Goal: Task Accomplishment & Management: Manage account settings

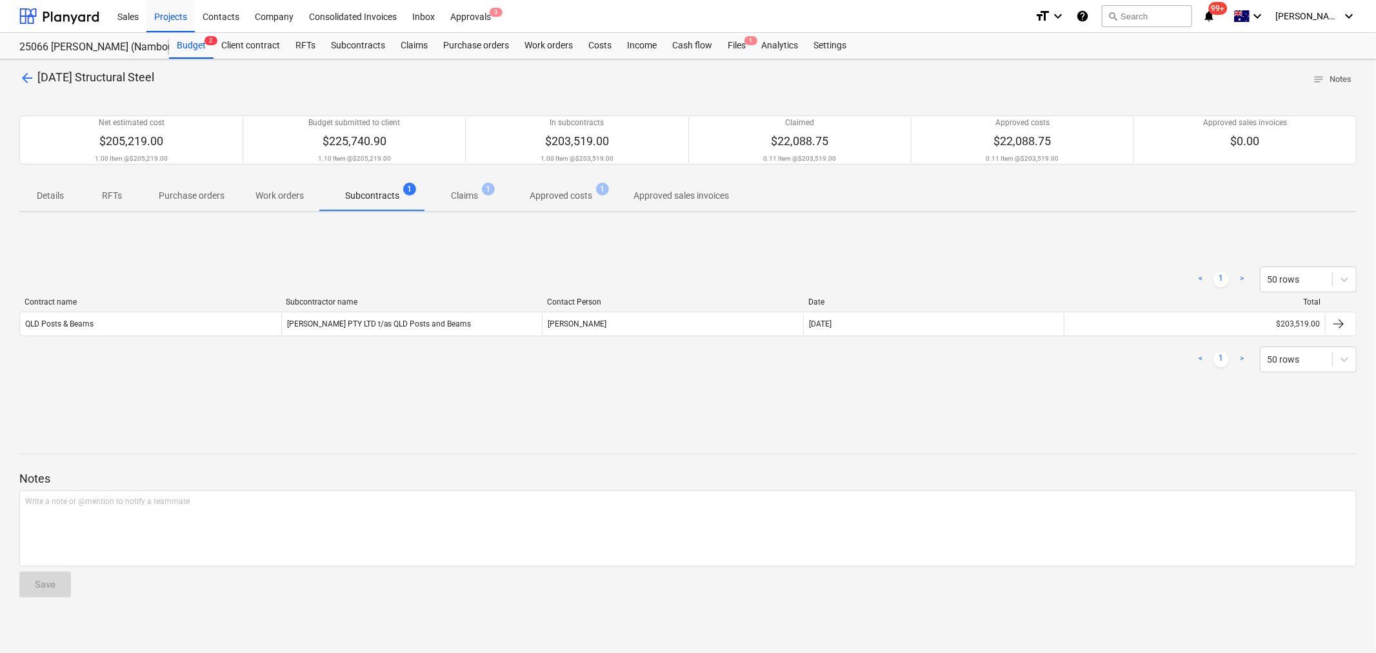
click at [476, 15] on div "Approvals 3" at bounding box center [471, 15] width 56 height 33
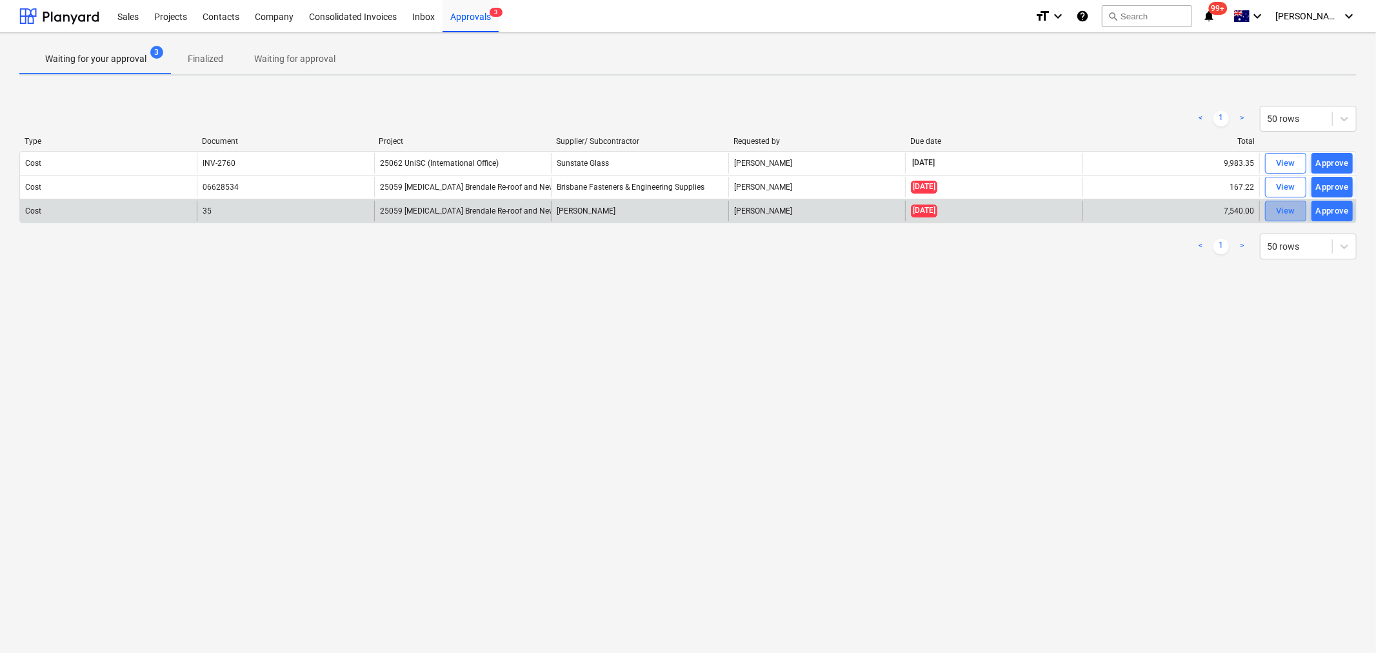
click at [1276, 207] on div "View" at bounding box center [1285, 211] width 19 height 15
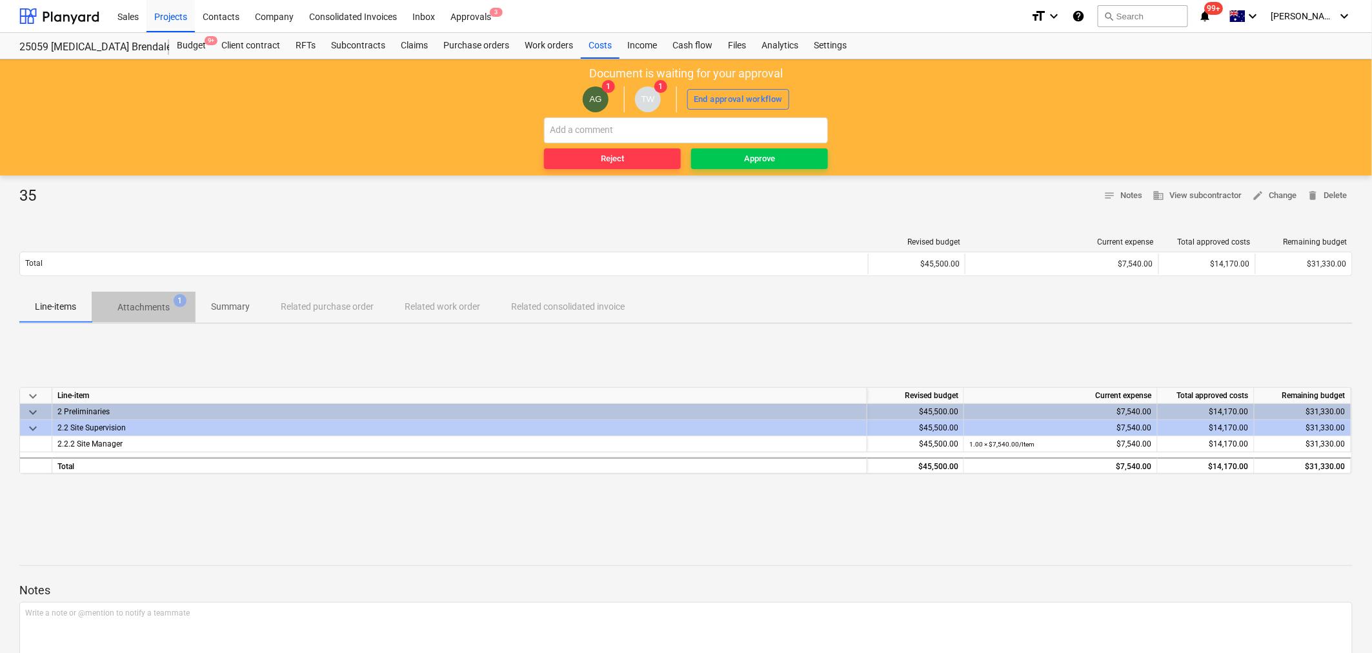
click at [147, 307] on p "Attachments" at bounding box center [143, 308] width 52 height 14
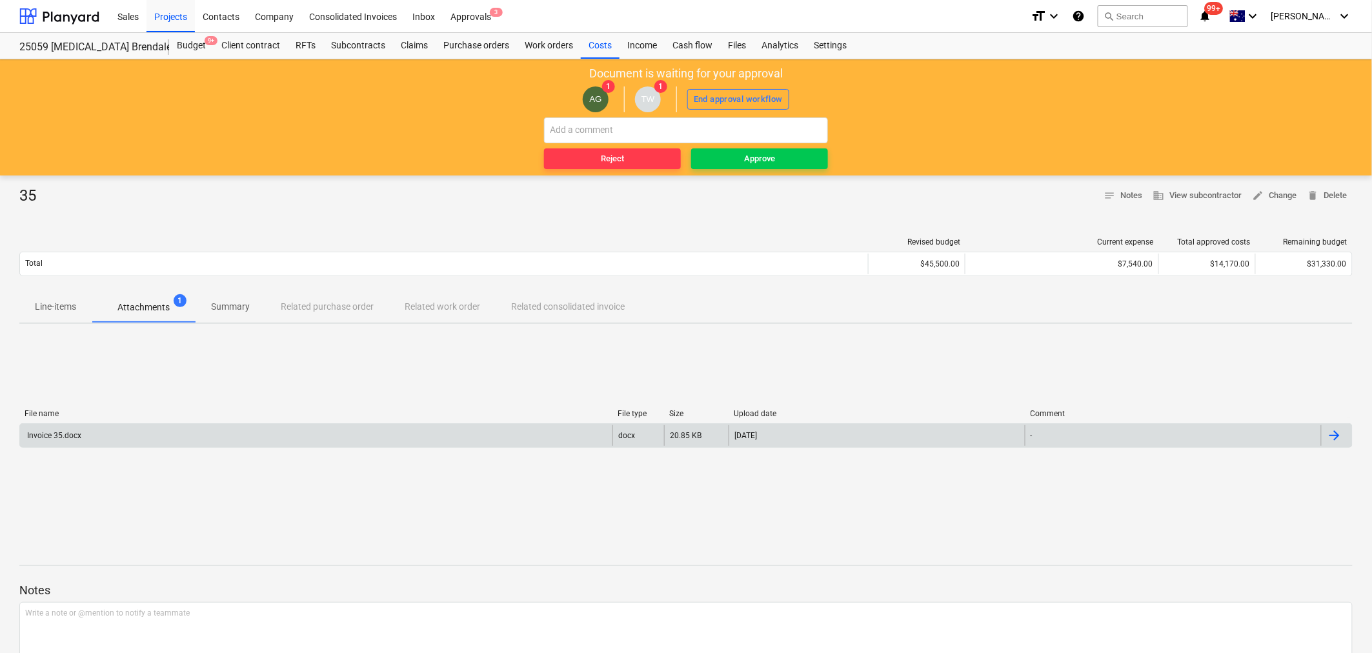
click at [1190, 443] on div "-" at bounding box center [1173, 435] width 296 height 21
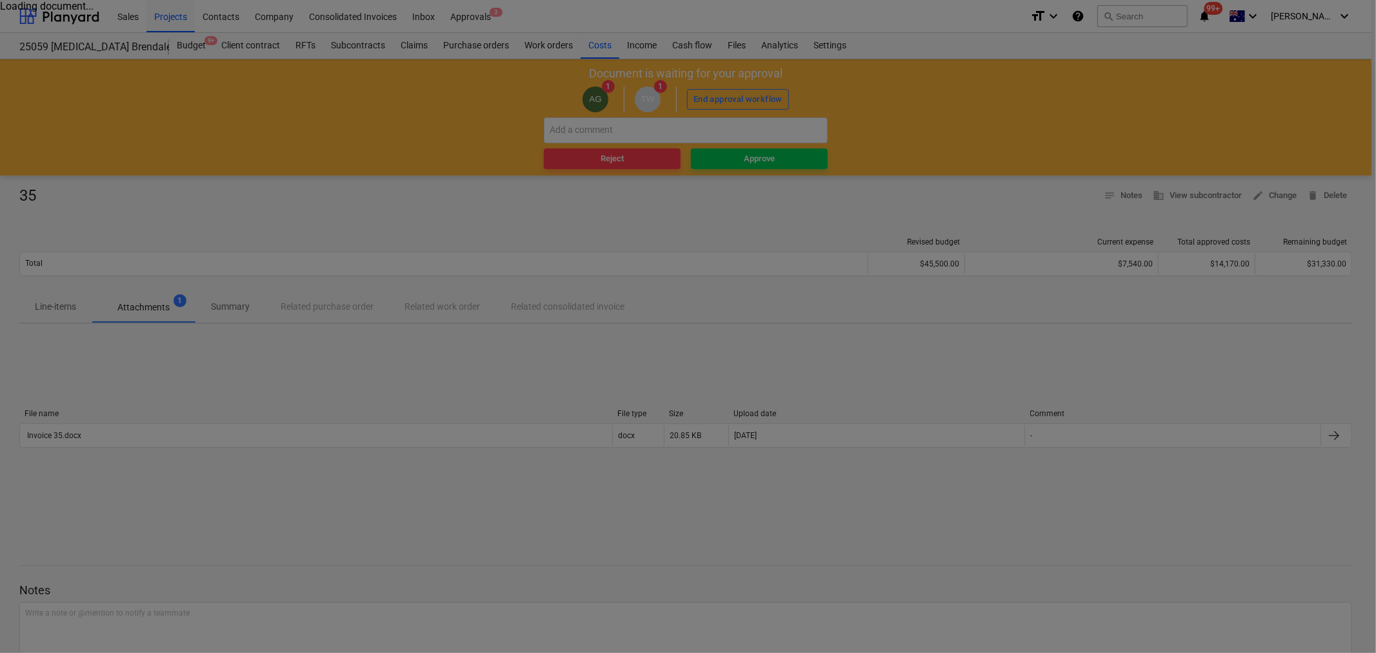
click at [1005, 321] on div at bounding box center [688, 326] width 1376 height 653
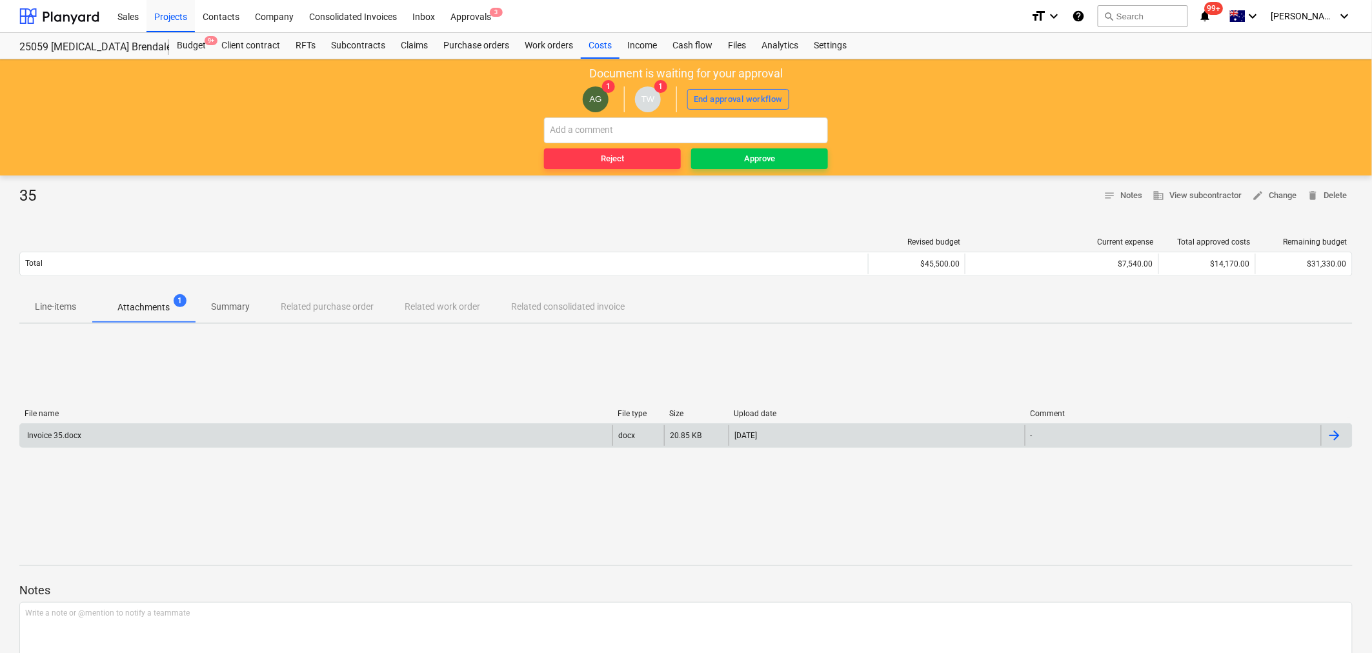
click at [1334, 433] on div at bounding box center [1334, 435] width 15 height 15
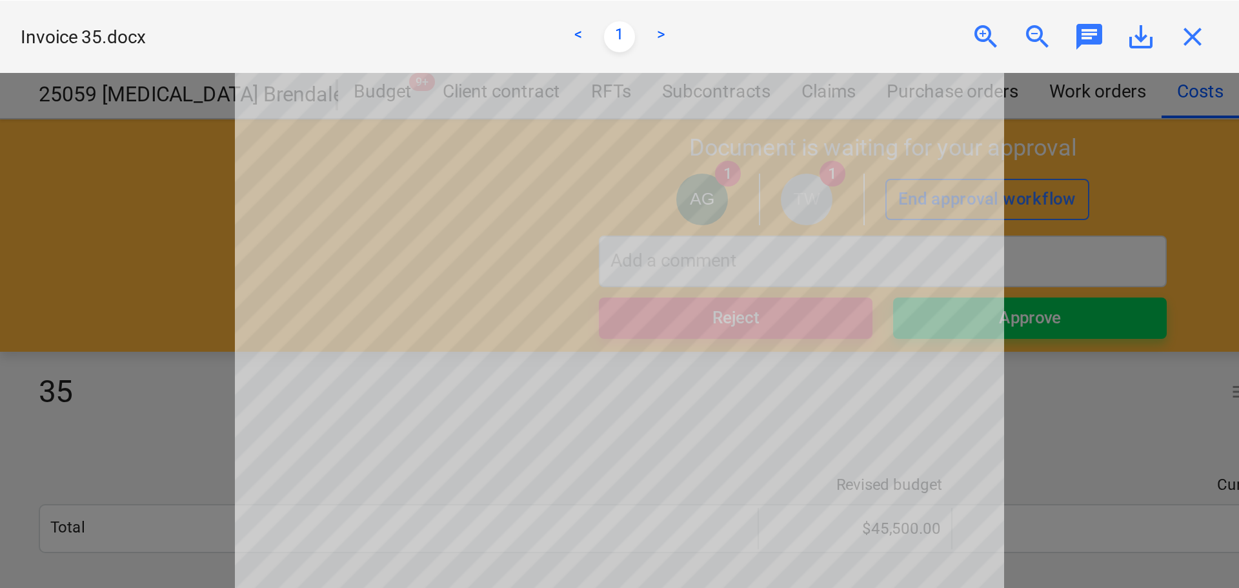
scroll to position [94, 0]
click at [597, 21] on span "close" at bounding box center [595, 17] width 15 height 15
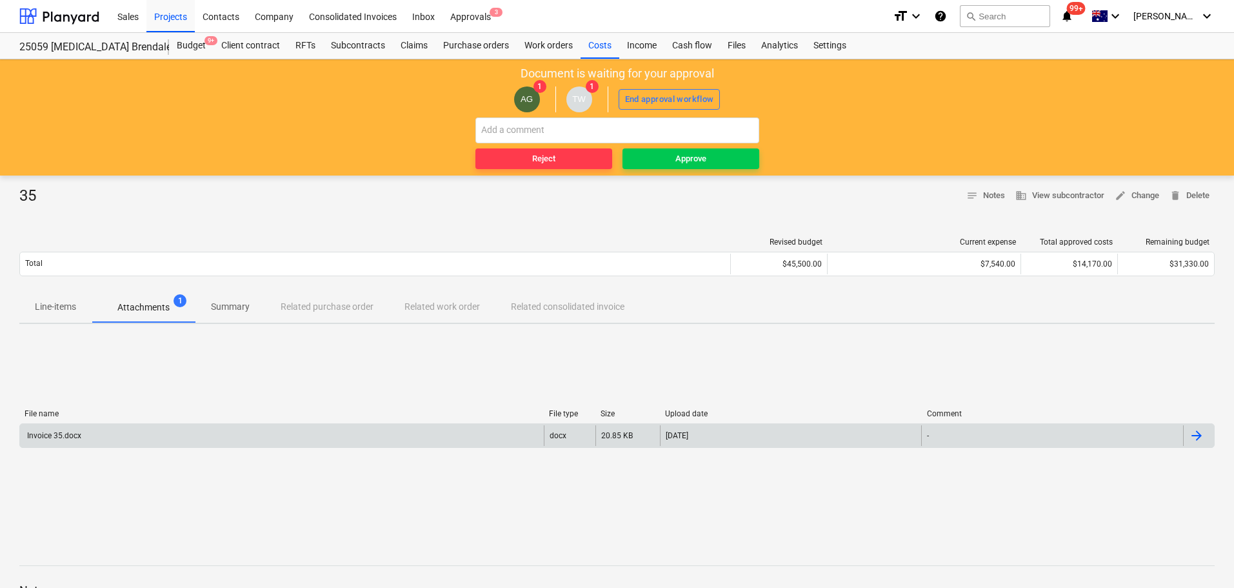
click at [39, 307] on p "Line-items" at bounding box center [55, 307] width 41 height 14
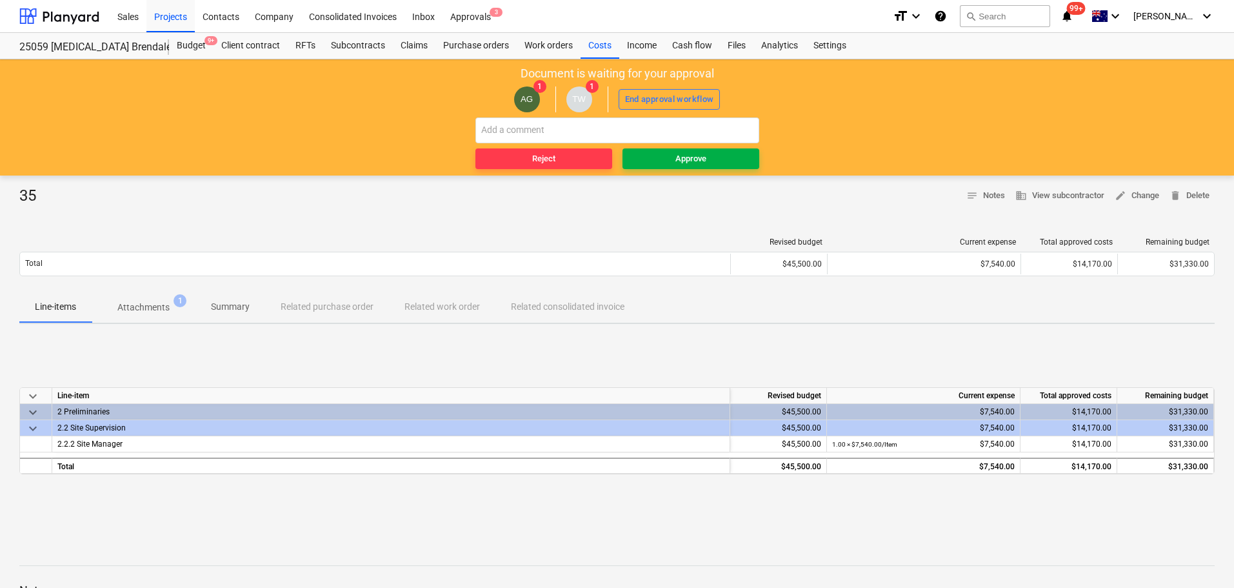
click at [703, 157] on div "Approve" at bounding box center [691, 159] width 31 height 15
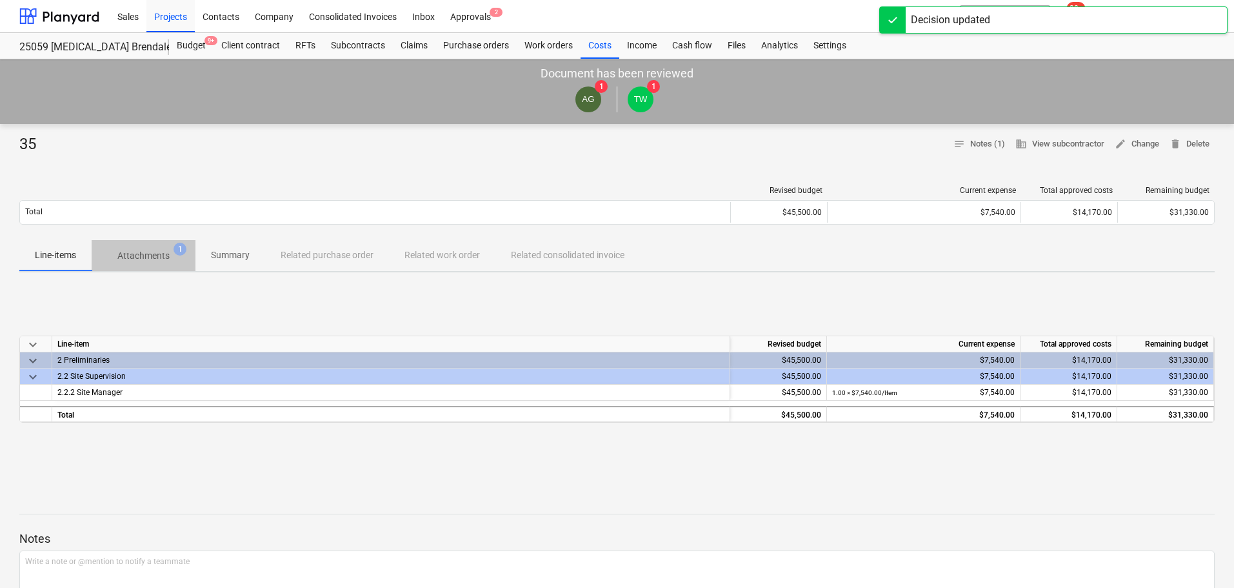
click at [146, 252] on p "Attachments" at bounding box center [143, 256] width 52 height 14
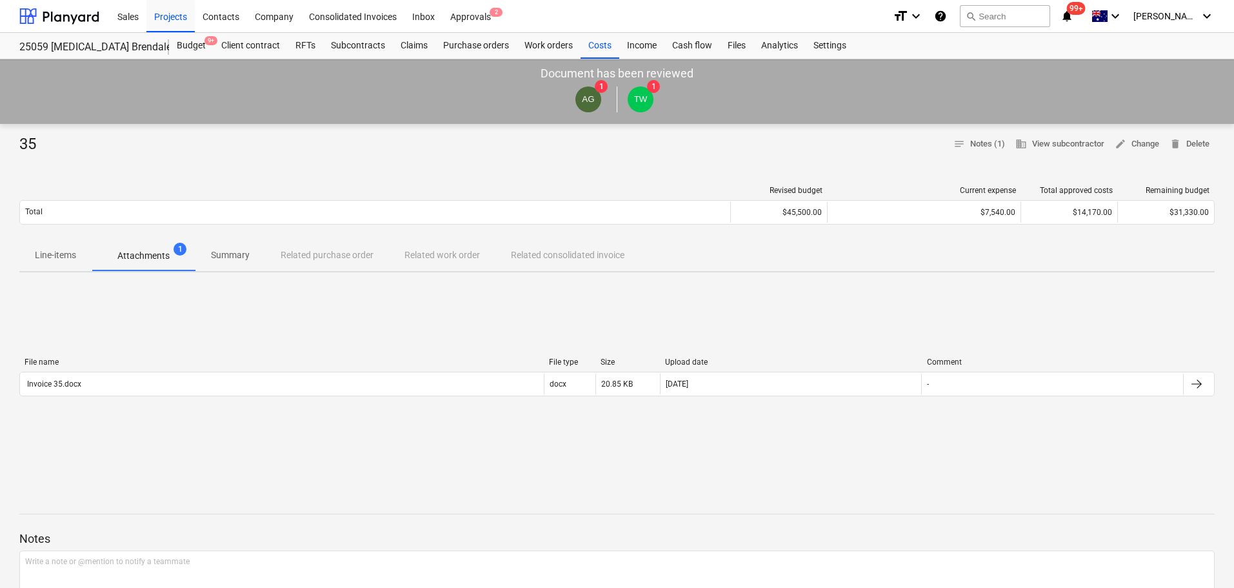
click at [43, 257] on p "Line-items" at bounding box center [55, 255] width 41 height 14
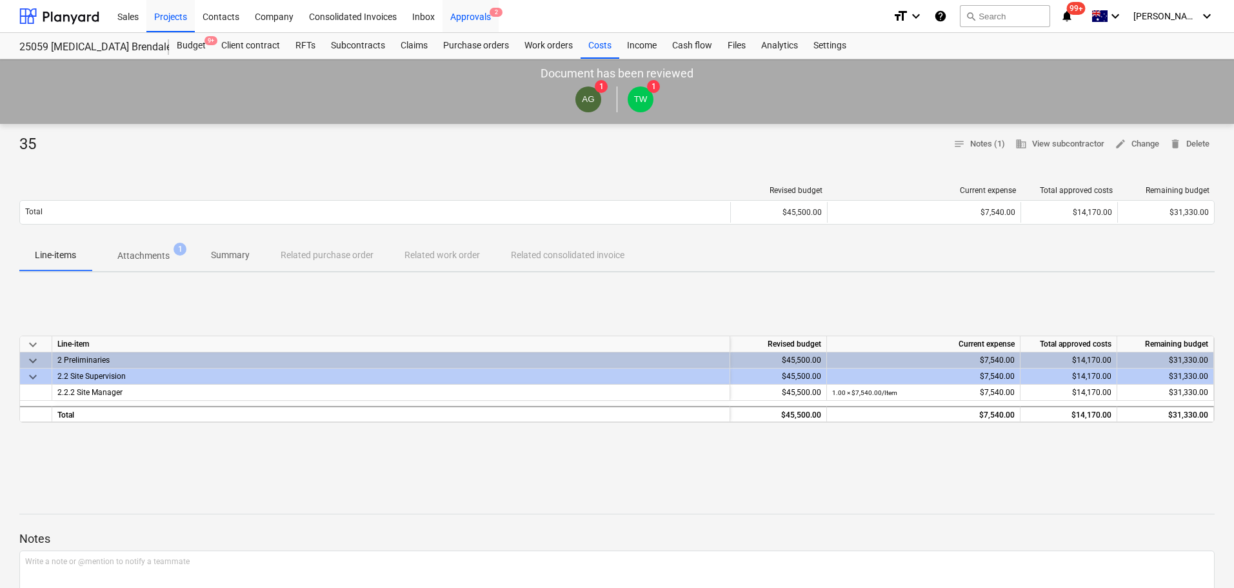
click at [472, 21] on div "Approvals 2" at bounding box center [471, 15] width 56 height 33
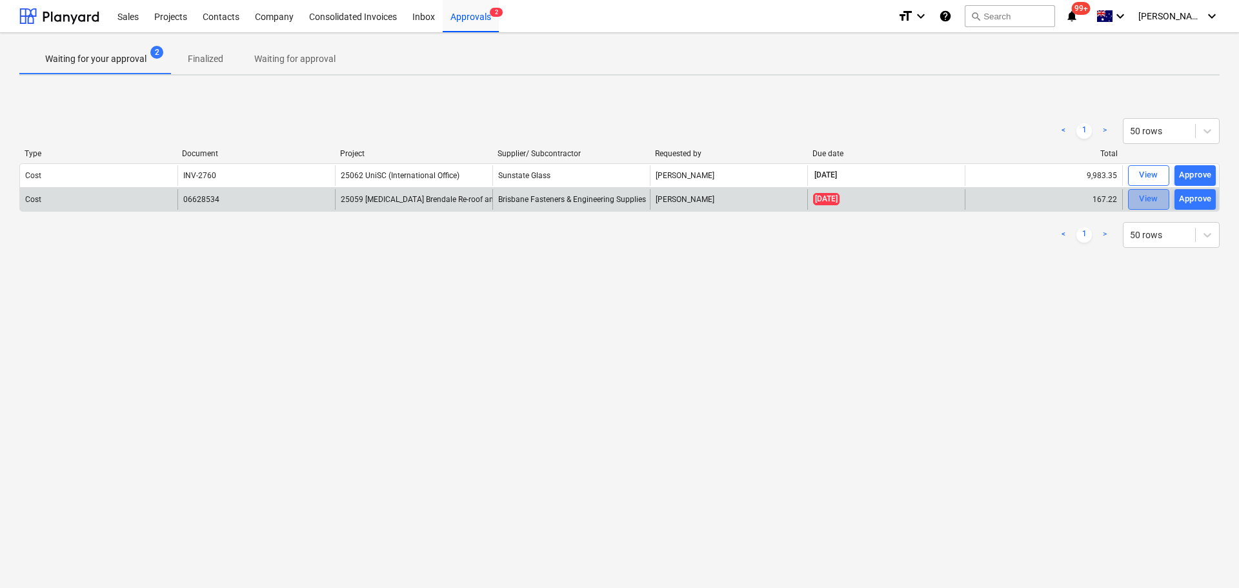
click at [1141, 201] on div "View" at bounding box center [1148, 199] width 19 height 15
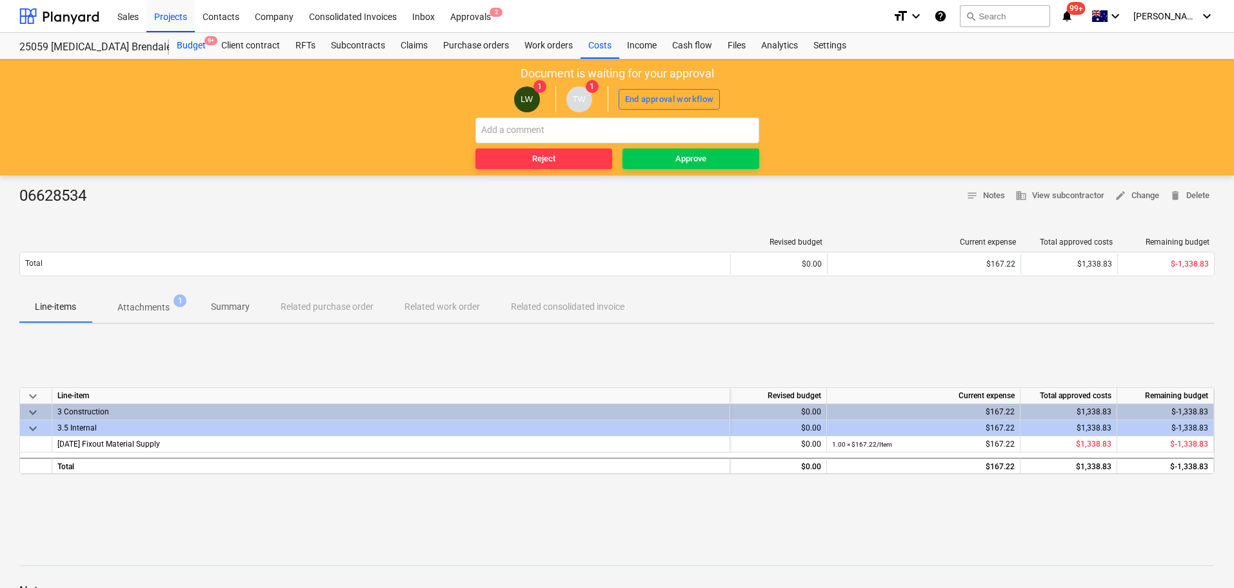
click at [185, 43] on div "Budget 9+" at bounding box center [191, 46] width 45 height 26
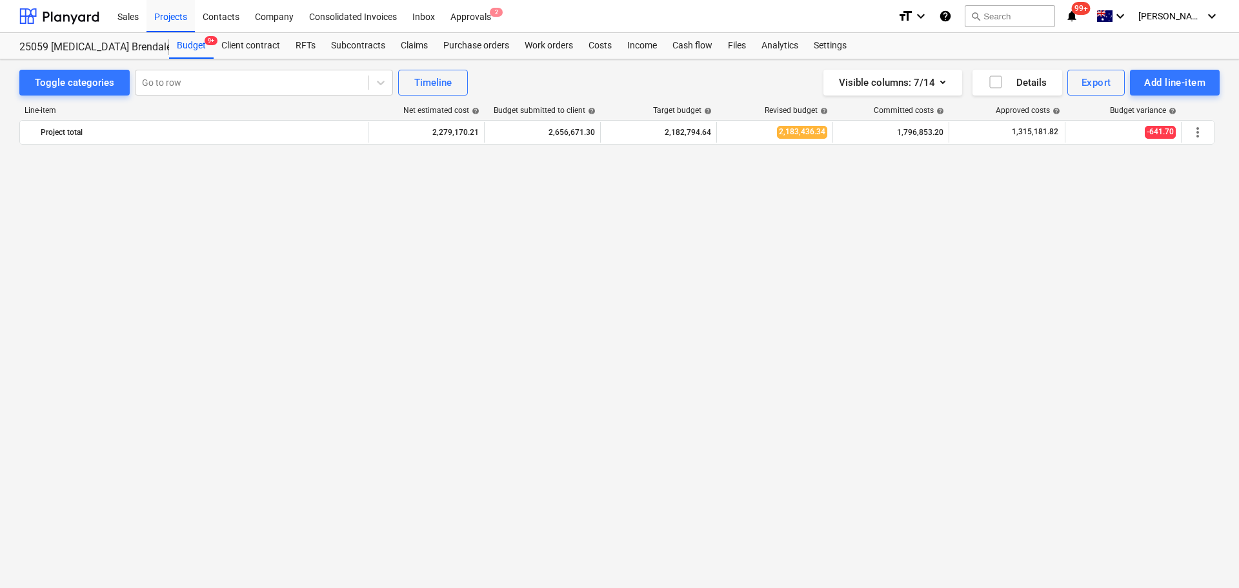
scroll to position [2258, 0]
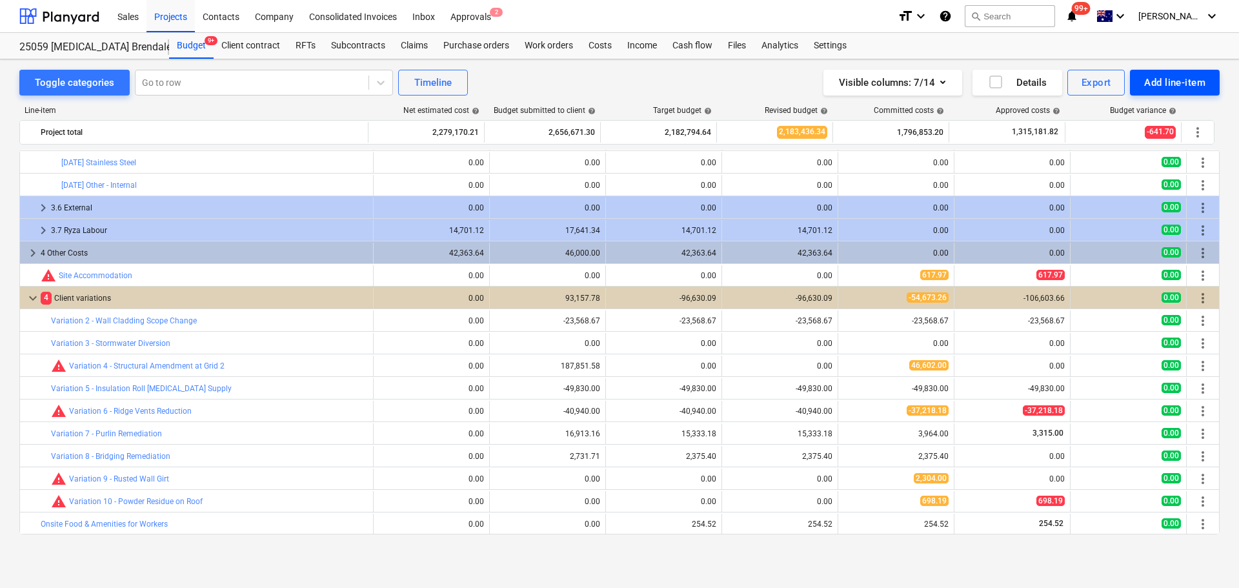
click at [1164, 87] on div "Add line-item" at bounding box center [1174, 82] width 61 height 17
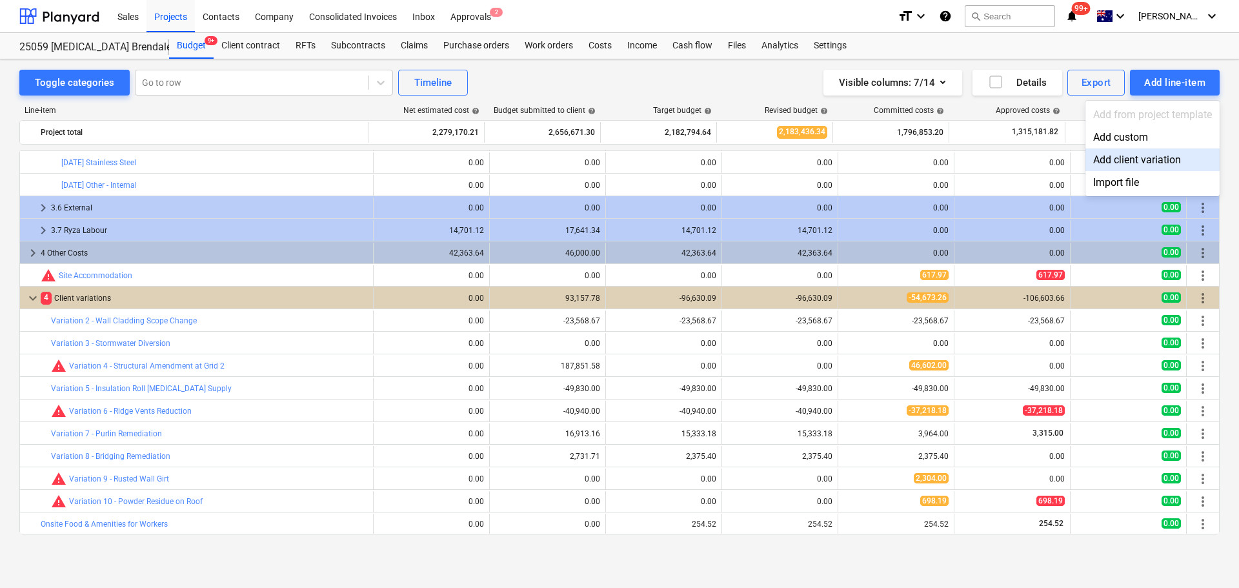
click at [1146, 165] on div "Add client variation" at bounding box center [1152, 159] width 134 height 23
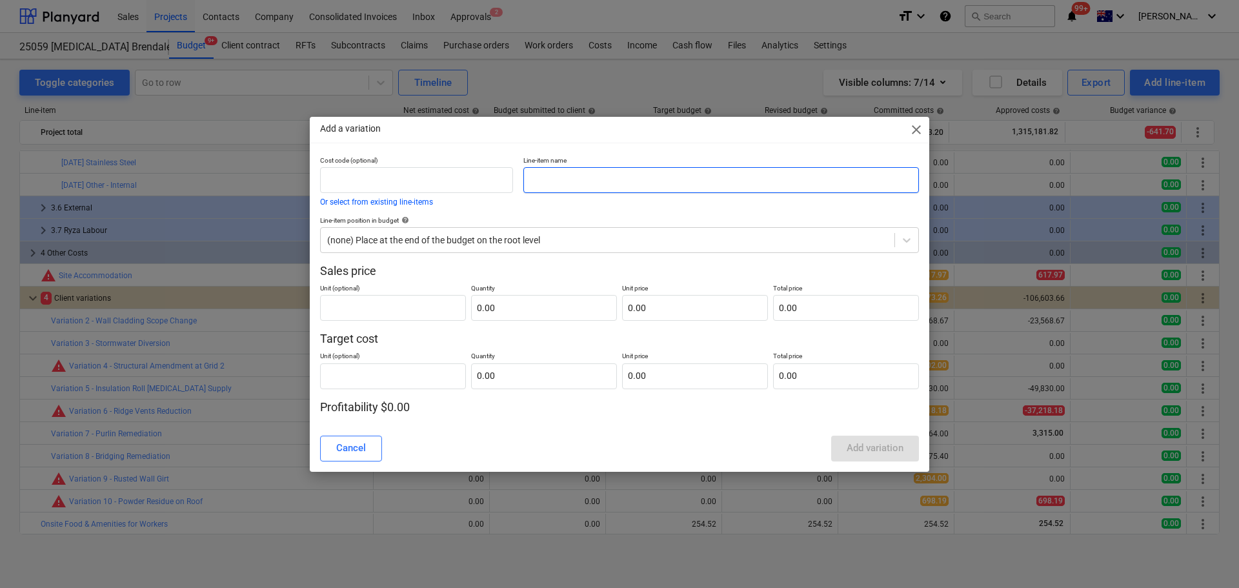
click at [553, 183] on input "text" at bounding box center [721, 180] width 396 height 26
type input "Variation 11 -"
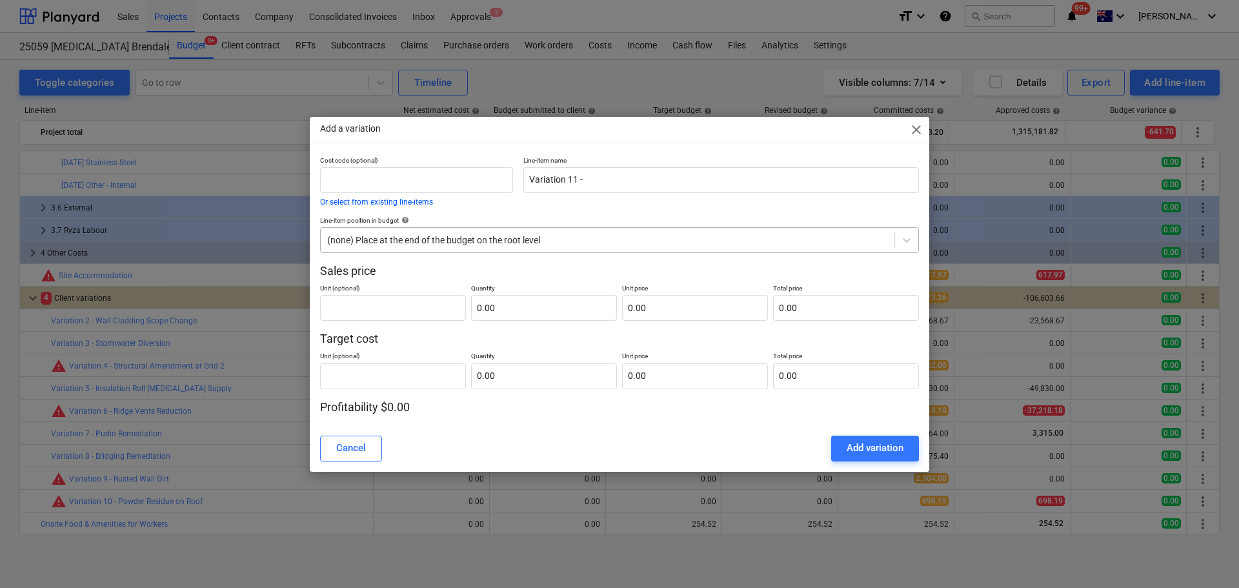
click at [393, 241] on div at bounding box center [607, 240] width 561 height 13
click at [839, 240] on div at bounding box center [607, 240] width 561 height 13
click at [889, 448] on div "Add variation" at bounding box center [875, 447] width 57 height 17
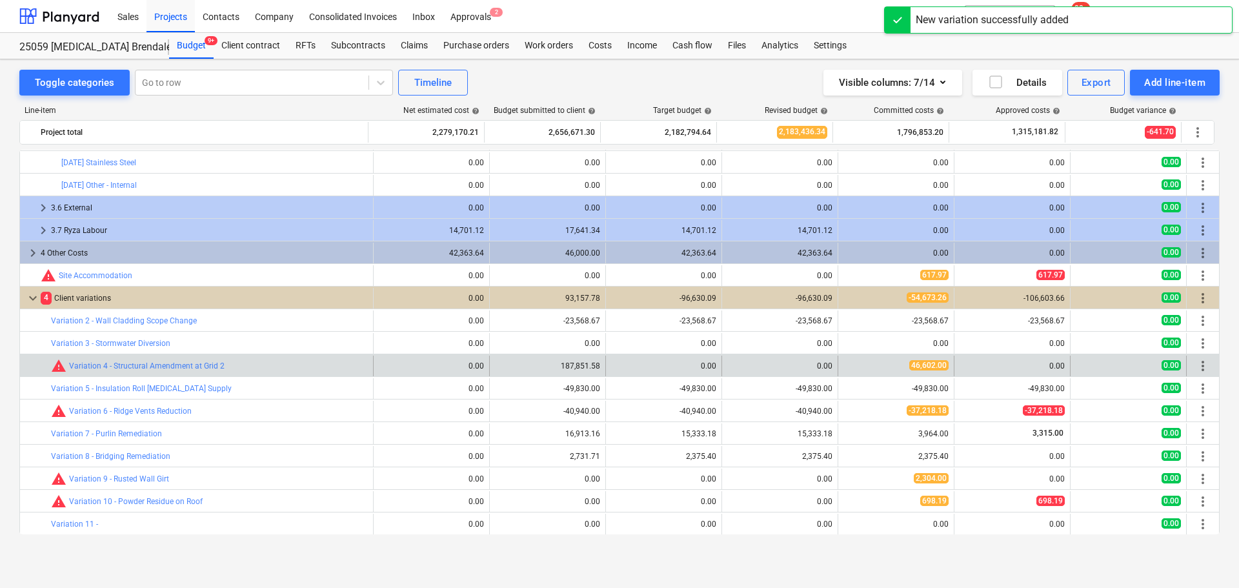
scroll to position [2280, 0]
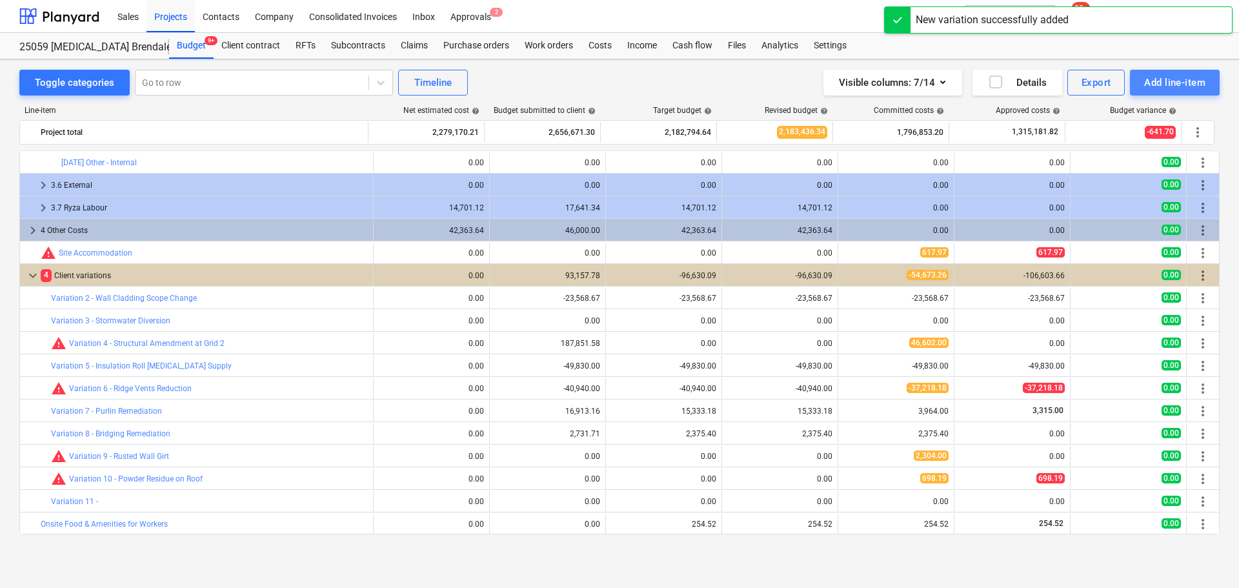
click at [1159, 75] on div "Add line-item" at bounding box center [1174, 82] width 61 height 17
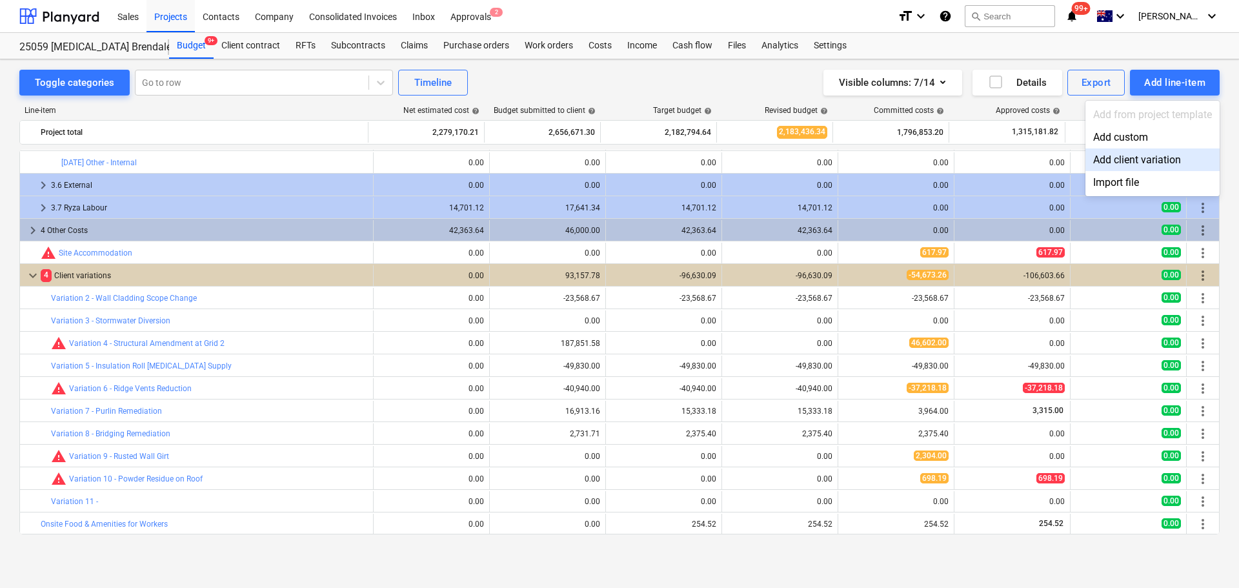
click at [1143, 163] on div "Add client variation" at bounding box center [1152, 159] width 134 height 23
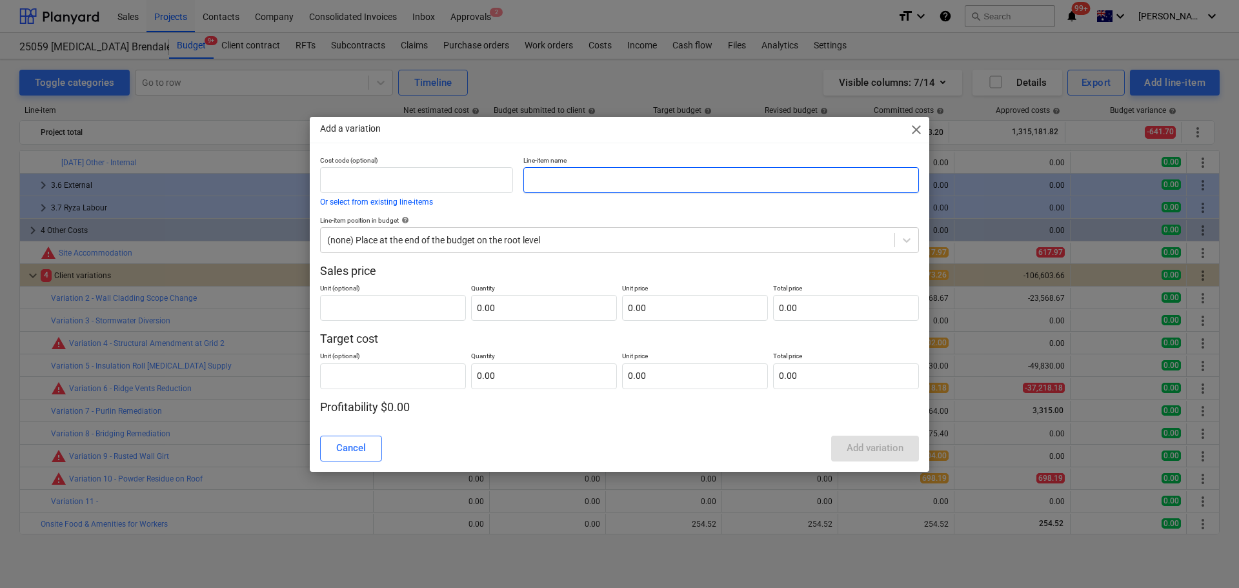
click at [548, 185] on input "text" at bounding box center [721, 180] width 396 height 26
paste input "Variation 12 - Redundant services removal"
type input "Variation 12 - Redundant services removal"
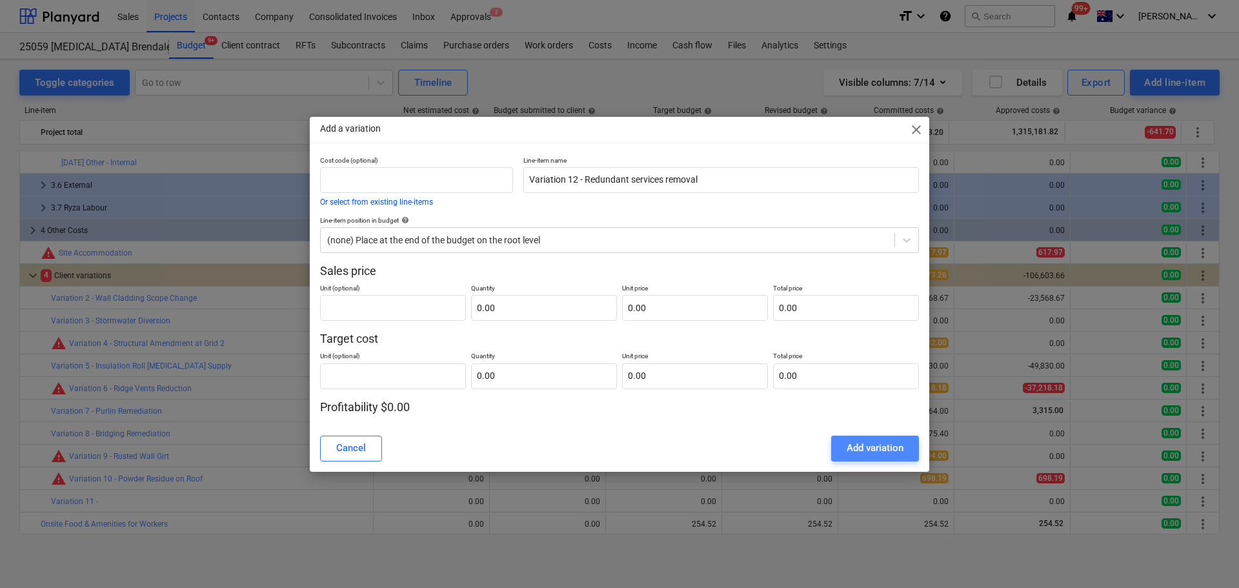
click at [872, 446] on div "Add variation" at bounding box center [875, 447] width 57 height 17
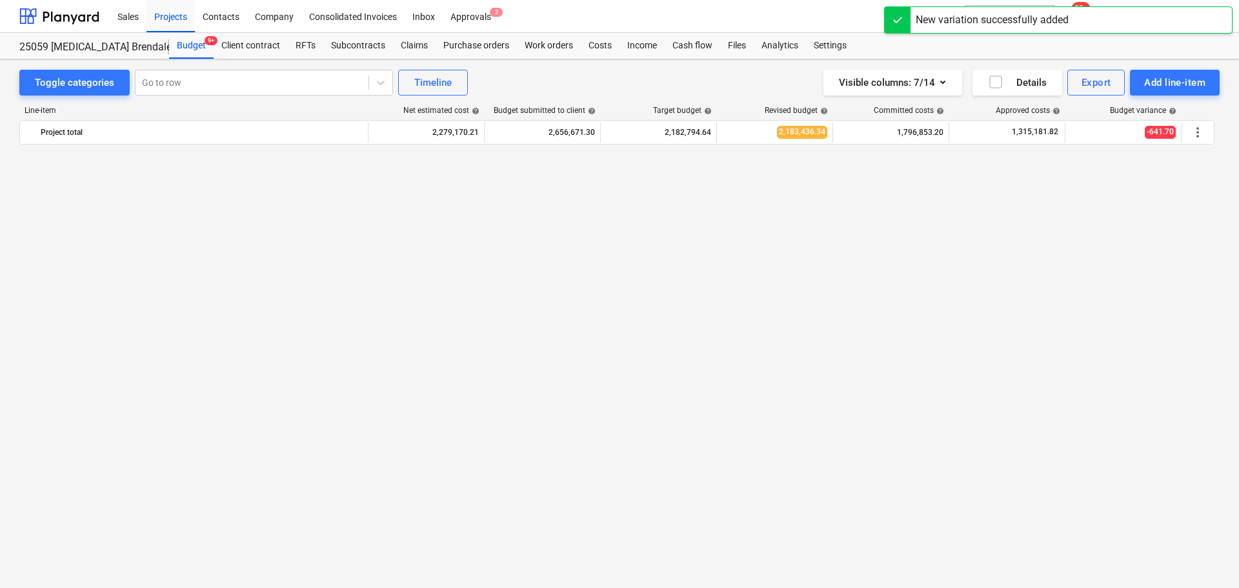
scroll to position [2280, 0]
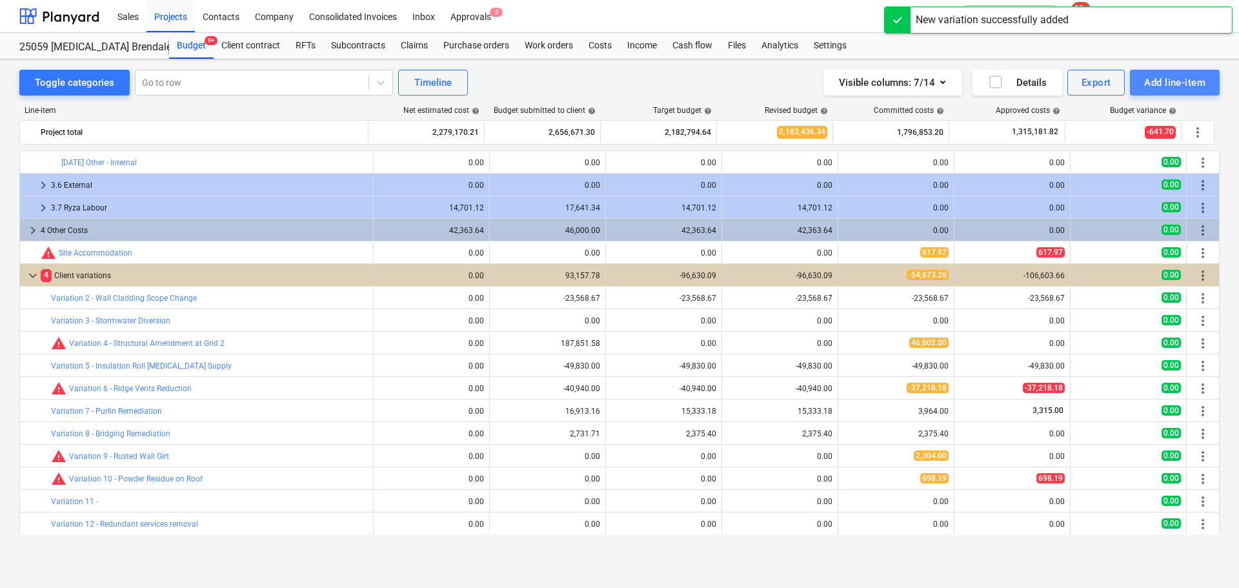
click at [1158, 86] on div "Add line-item" at bounding box center [1174, 82] width 61 height 17
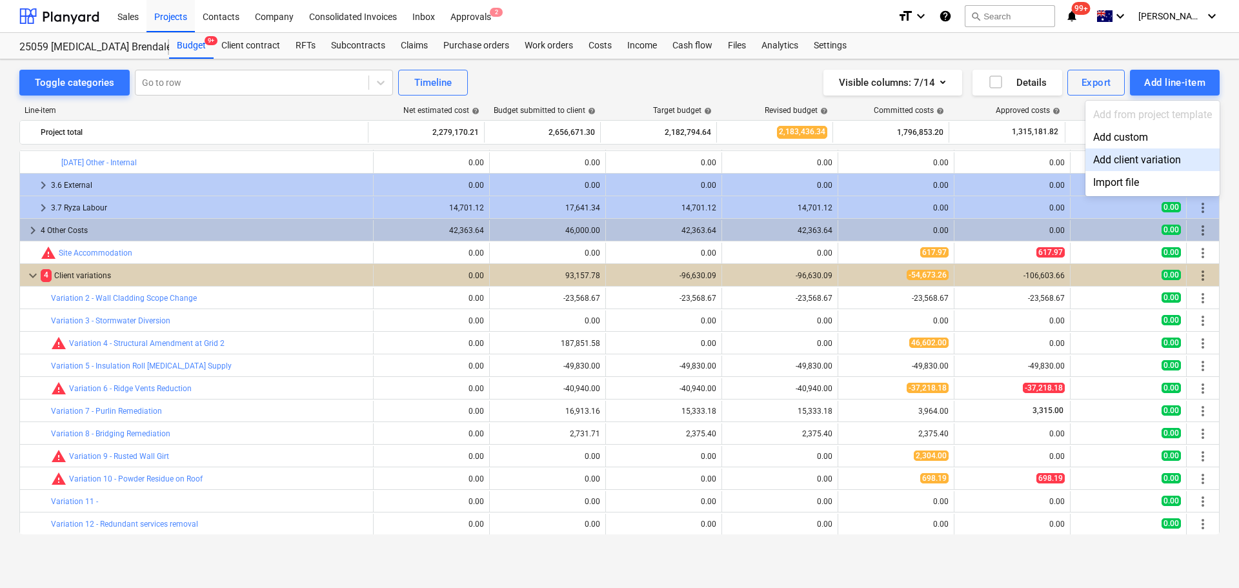
click at [1146, 162] on div "Add client variation" at bounding box center [1152, 159] width 134 height 23
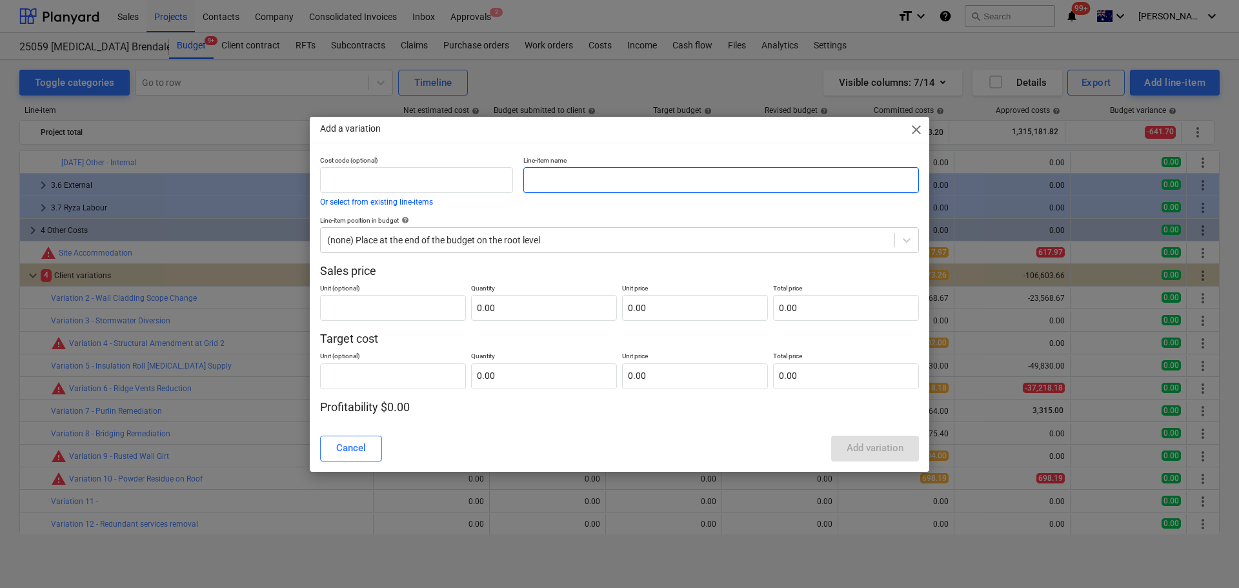
click at [549, 174] on input "text" at bounding box center [721, 180] width 396 height 26
paste input "Purlin Remediation-Skillion Roof"
type input "Variation 13 - Purlin Remediation-Skillion Roof"
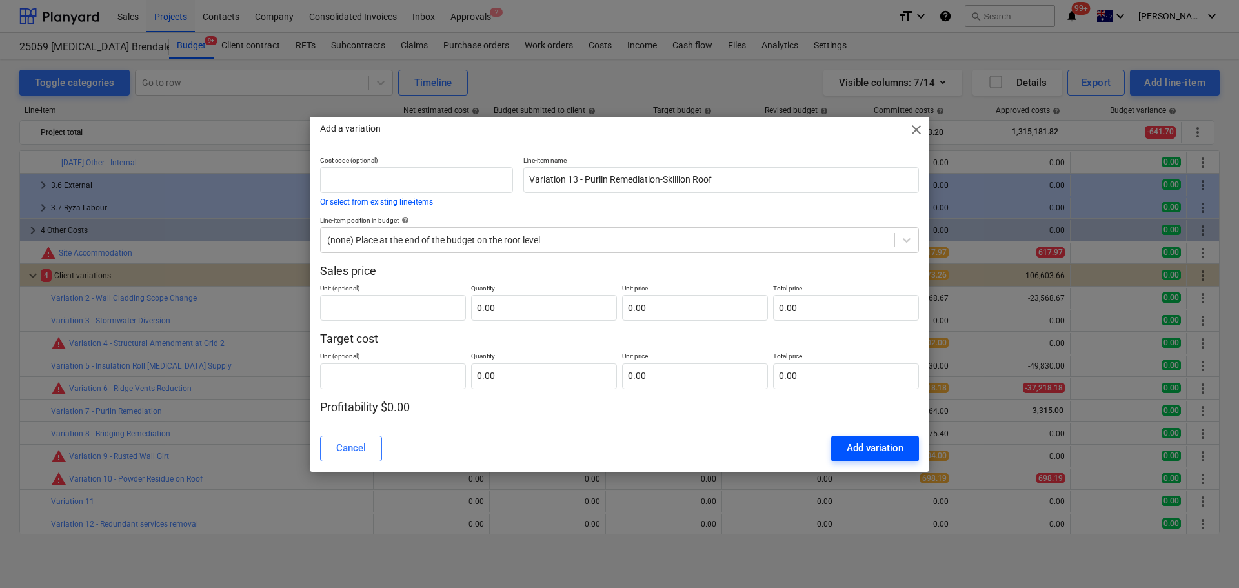
click at [894, 454] on div "Add variation" at bounding box center [875, 447] width 57 height 17
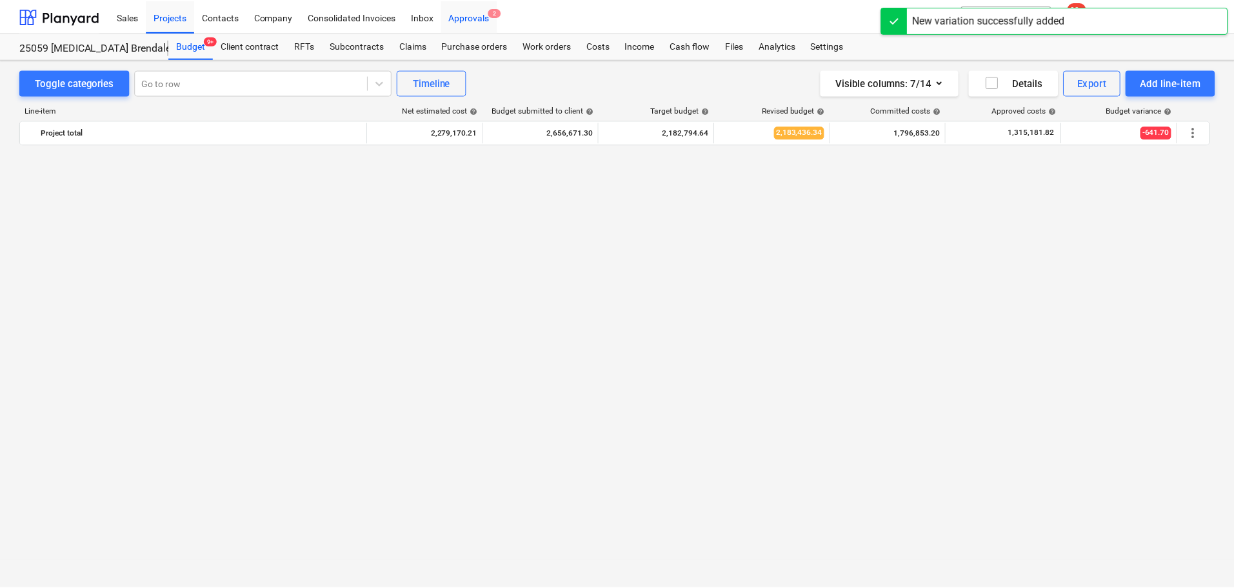
scroll to position [2280, 0]
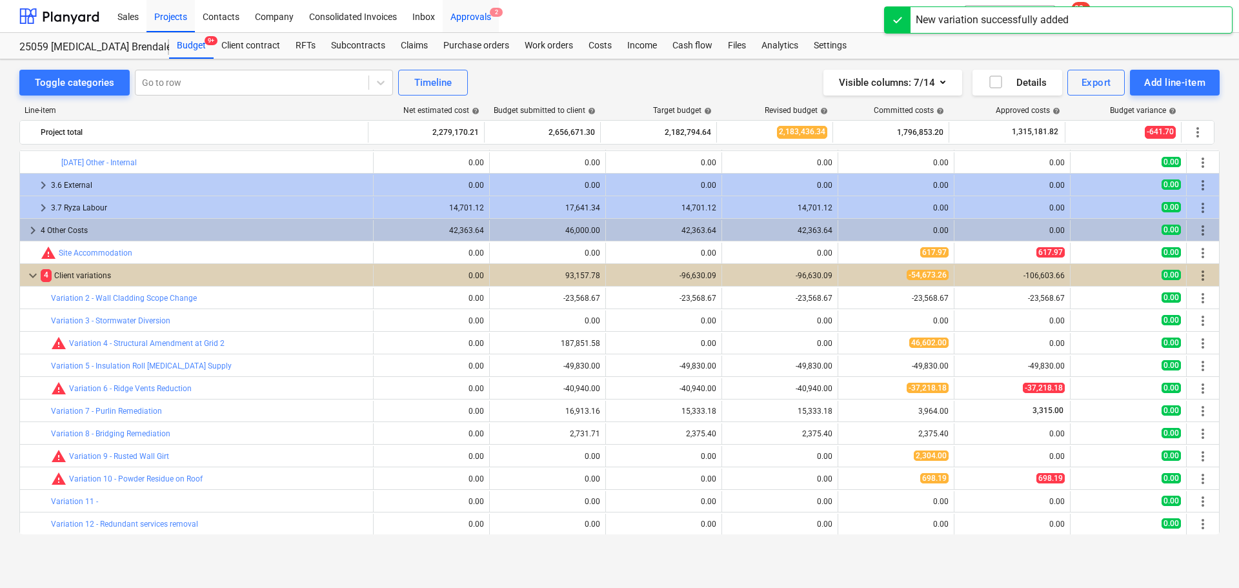
click at [482, 19] on div "Approvals 2" at bounding box center [471, 15] width 56 height 33
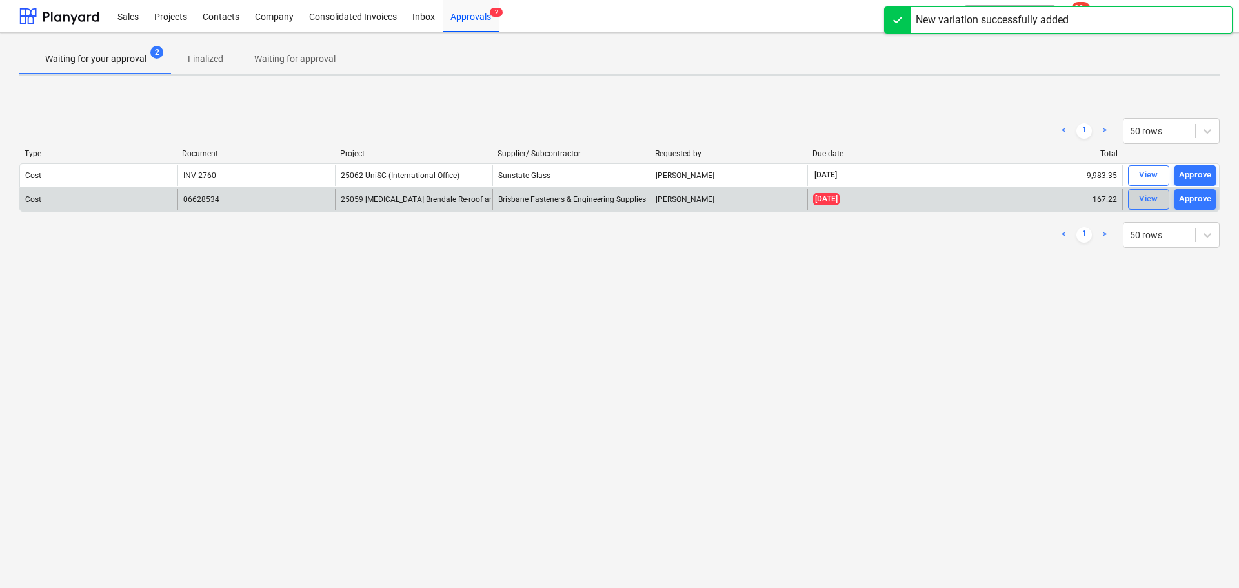
click at [1155, 201] on div "View" at bounding box center [1148, 199] width 19 height 15
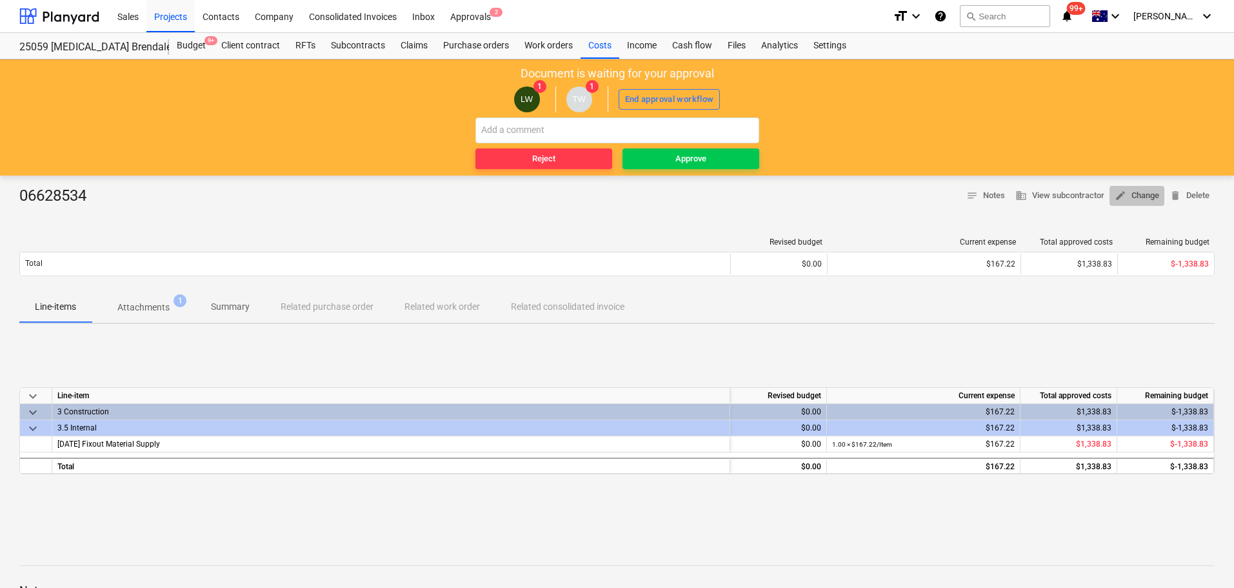
click at [1148, 198] on span "edit Change" at bounding box center [1137, 195] width 45 height 15
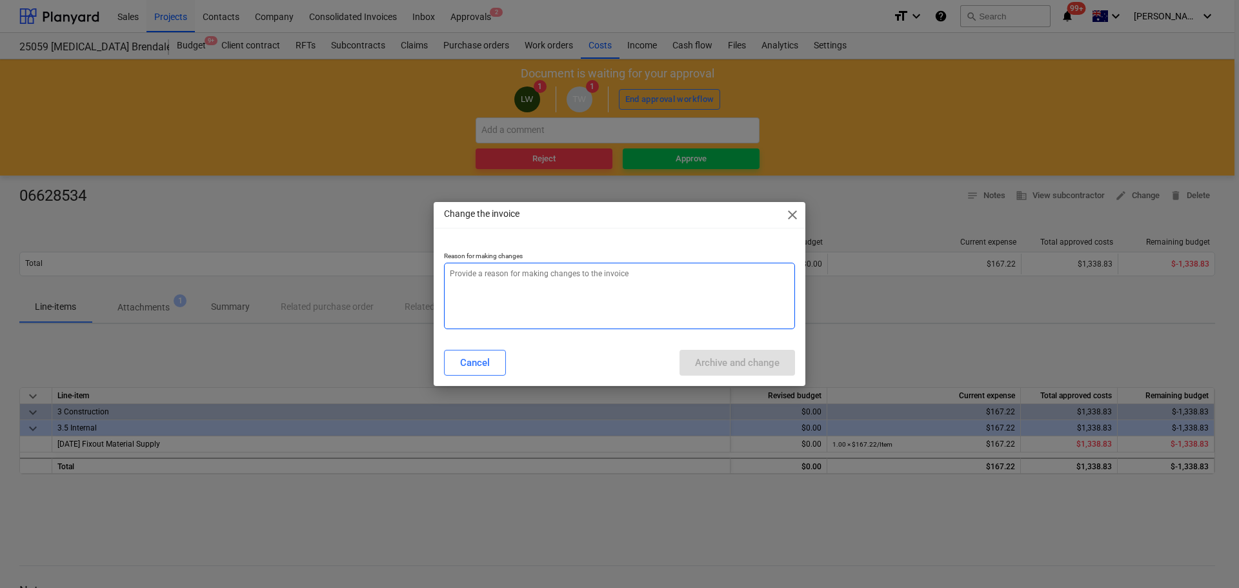
click at [638, 283] on textarea at bounding box center [619, 296] width 351 height 66
type textarea "x"
type textarea "C"
type textarea "x"
type textarea "Ch"
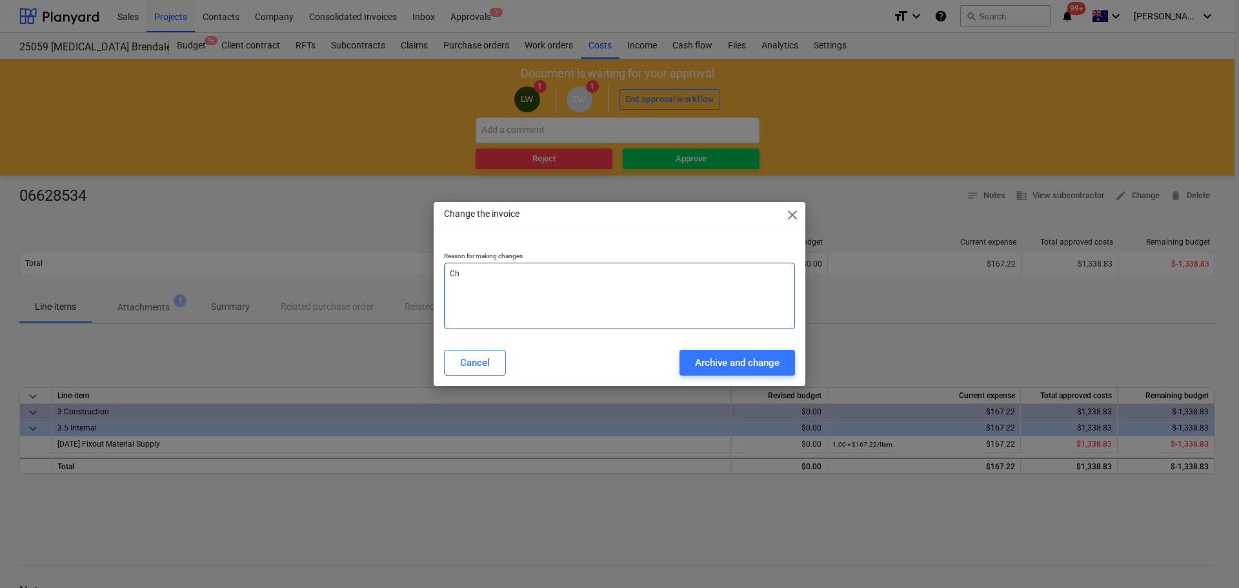
type textarea "x"
type textarea "Cha"
type textarea "x"
type textarea "[PERSON_NAME]"
type textarea "x"
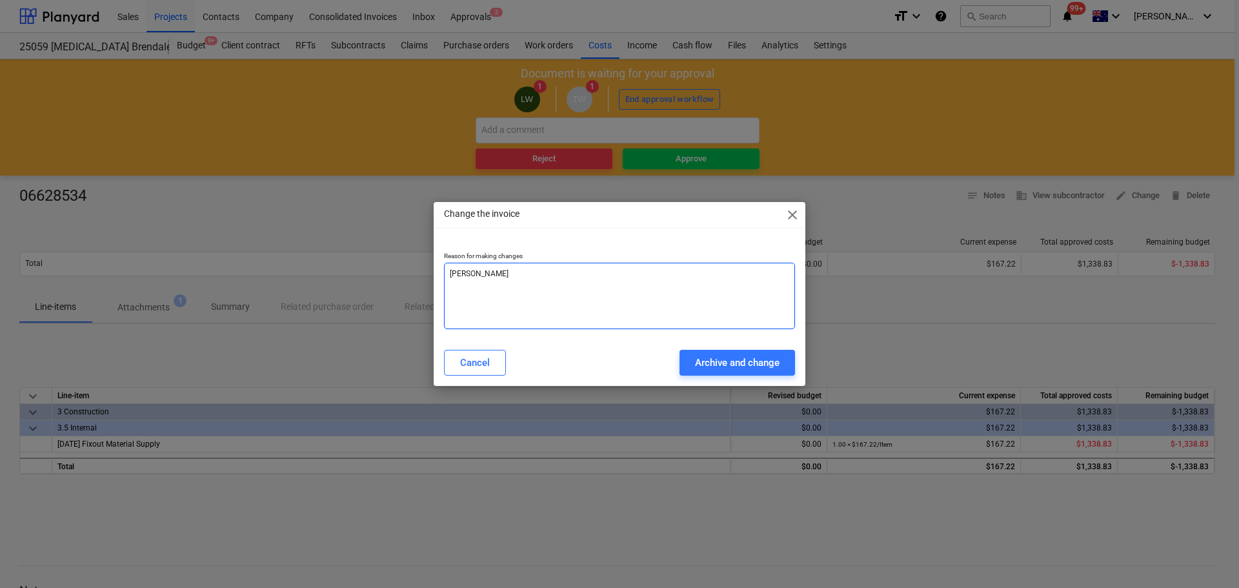
type textarea "[PERSON_NAME]"
type textarea "x"
type textarea "Change"
type textarea "x"
type textarea "Change"
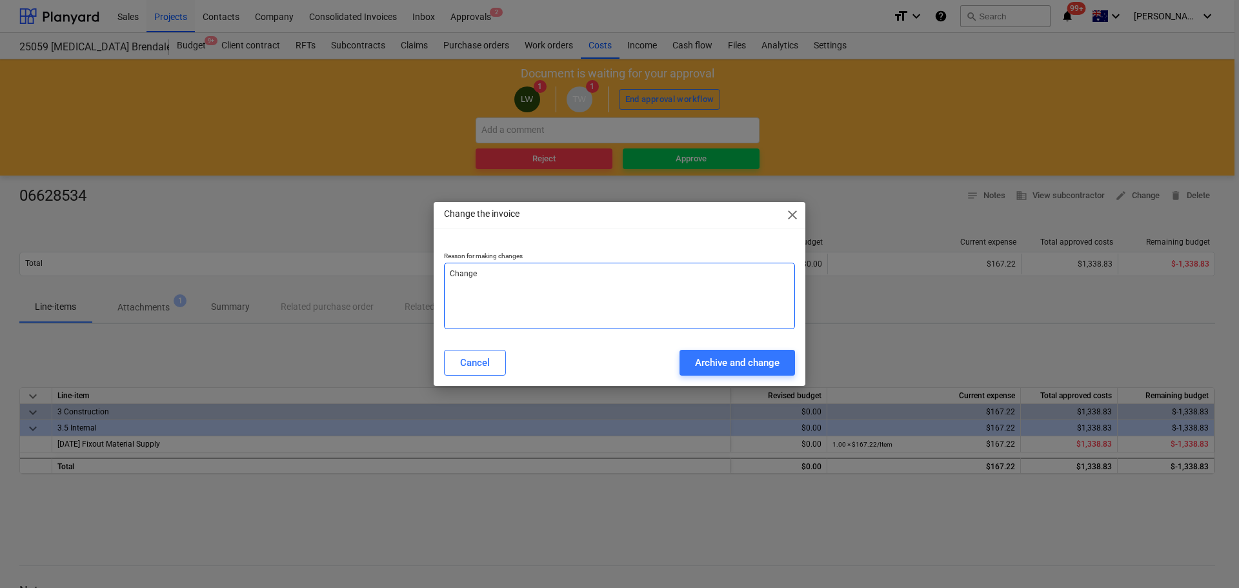
type textarea "x"
type textarea "Change L"
type textarea "x"
type textarea "Change [PERSON_NAME]"
type textarea "x"
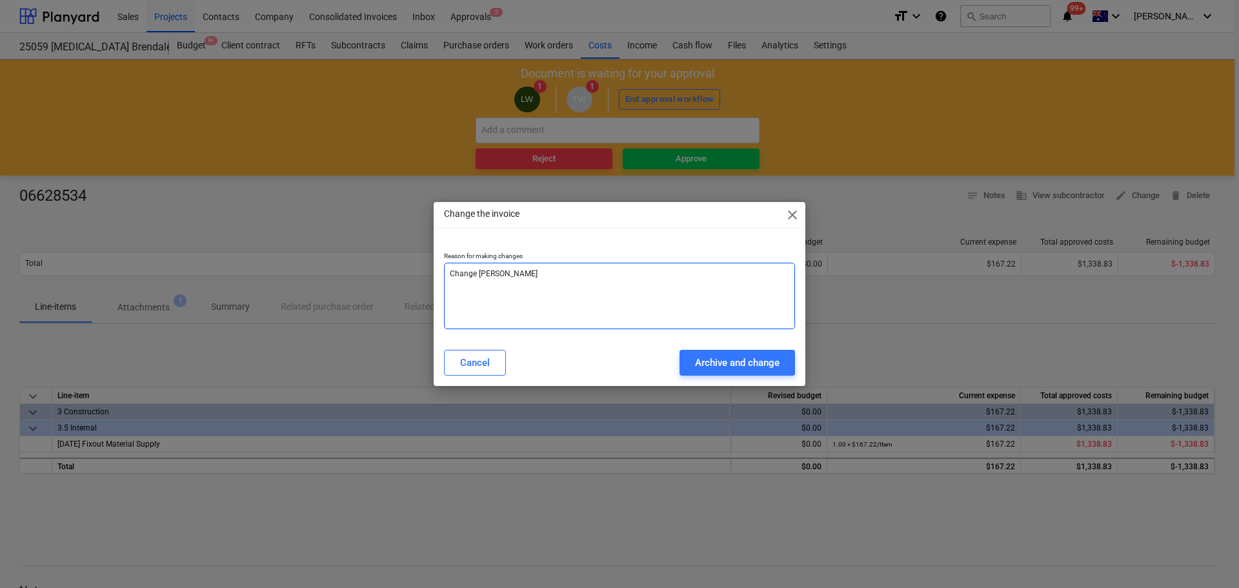
type textarea "Change [PERSON_NAME]"
type textarea "x"
type textarea "Change Line"
type textarea "x"
type textarea "Change Line"
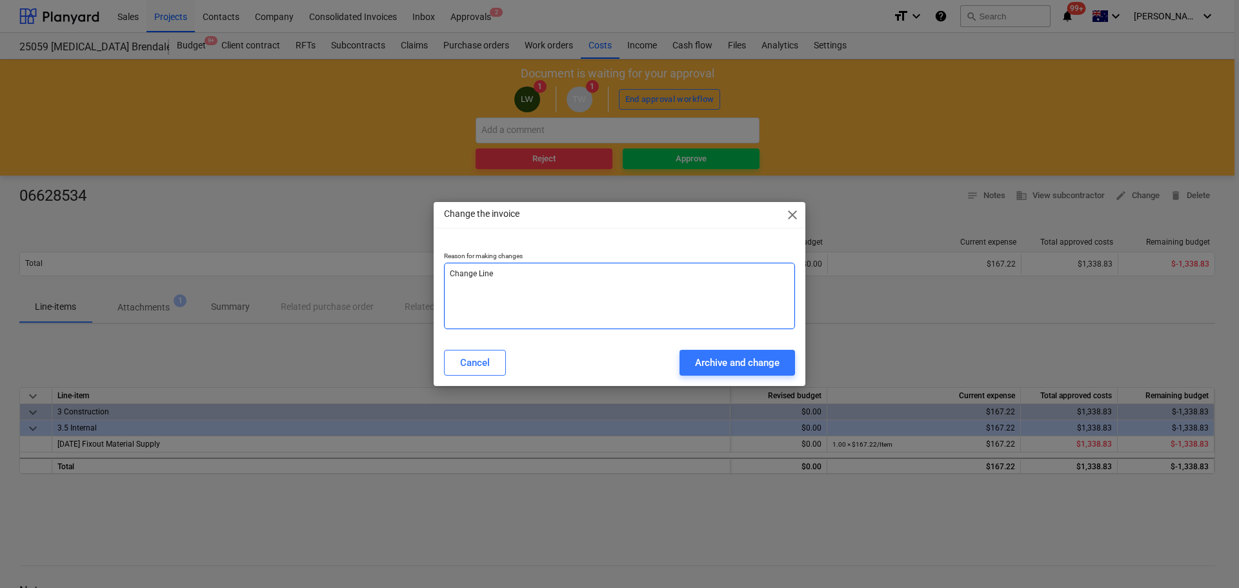
type textarea "x"
type textarea "Change Line I"
type textarea "x"
type textarea "Change Line It"
type textarea "x"
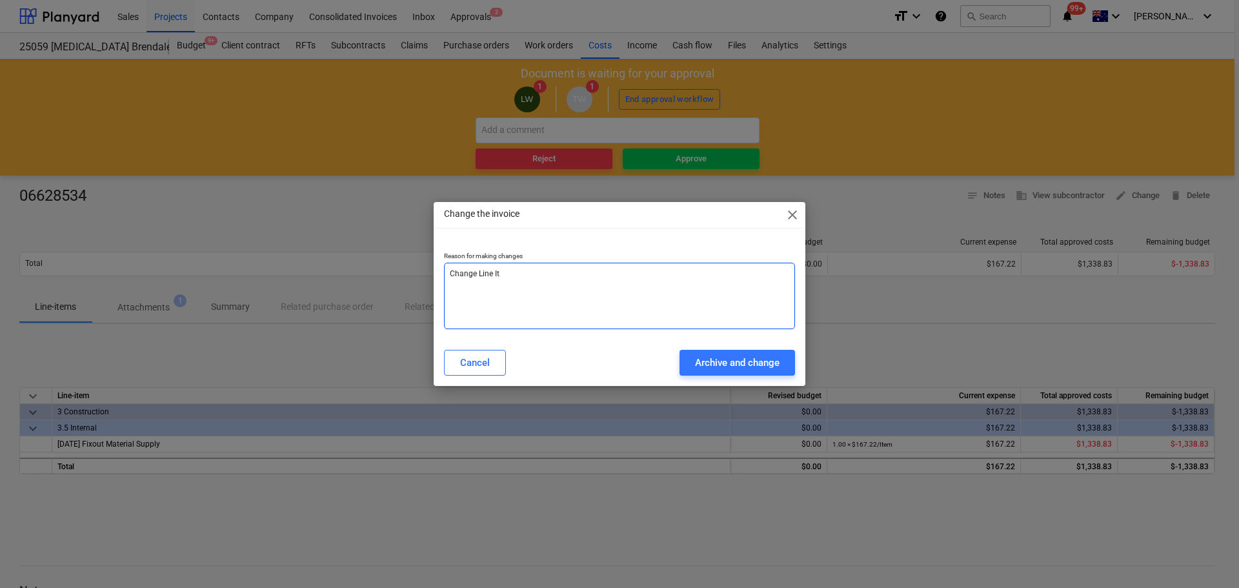
type textarea "Change Line Ite"
type textarea "x"
type textarea "Change Line Item"
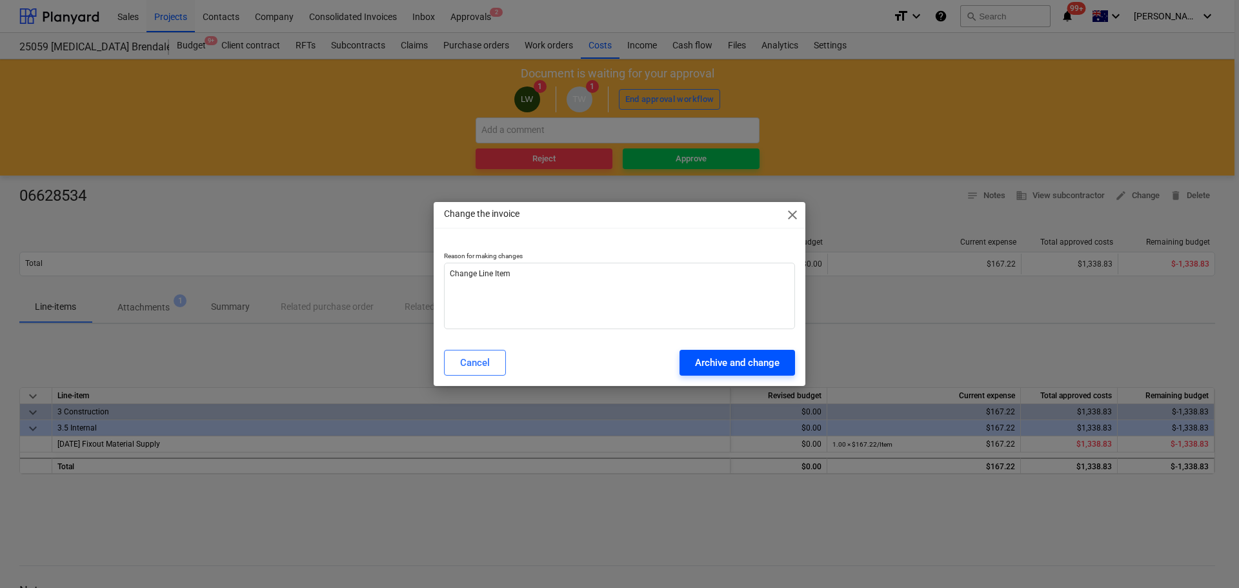
click at [718, 368] on div "Archive and change" at bounding box center [737, 362] width 85 height 17
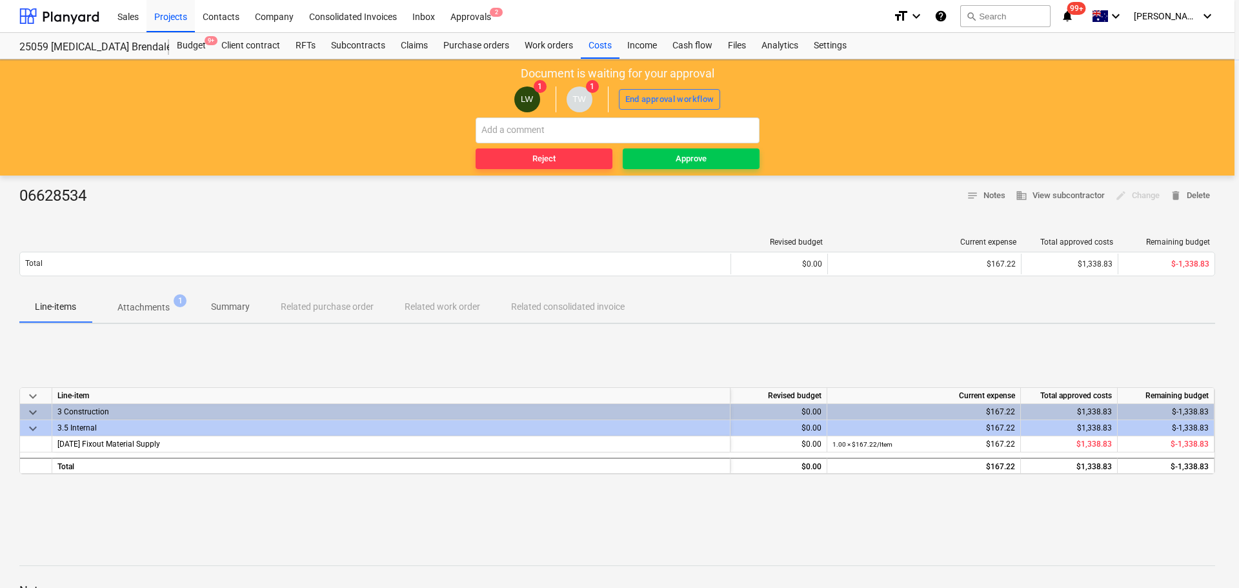
type textarea "x"
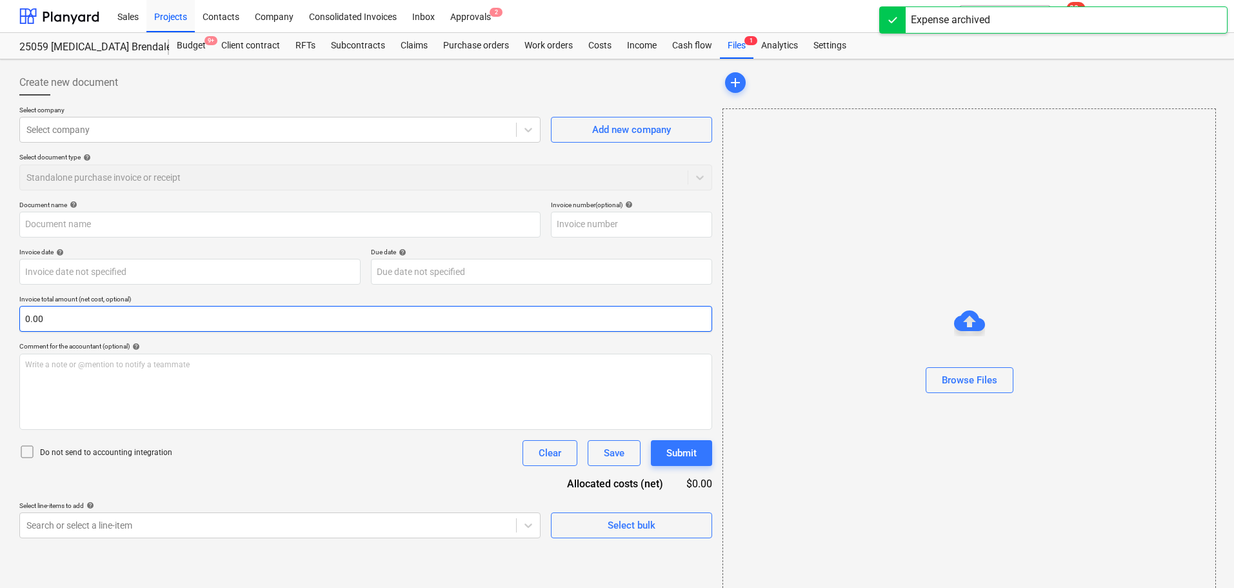
type input "06628534"
type input "[DATE]"
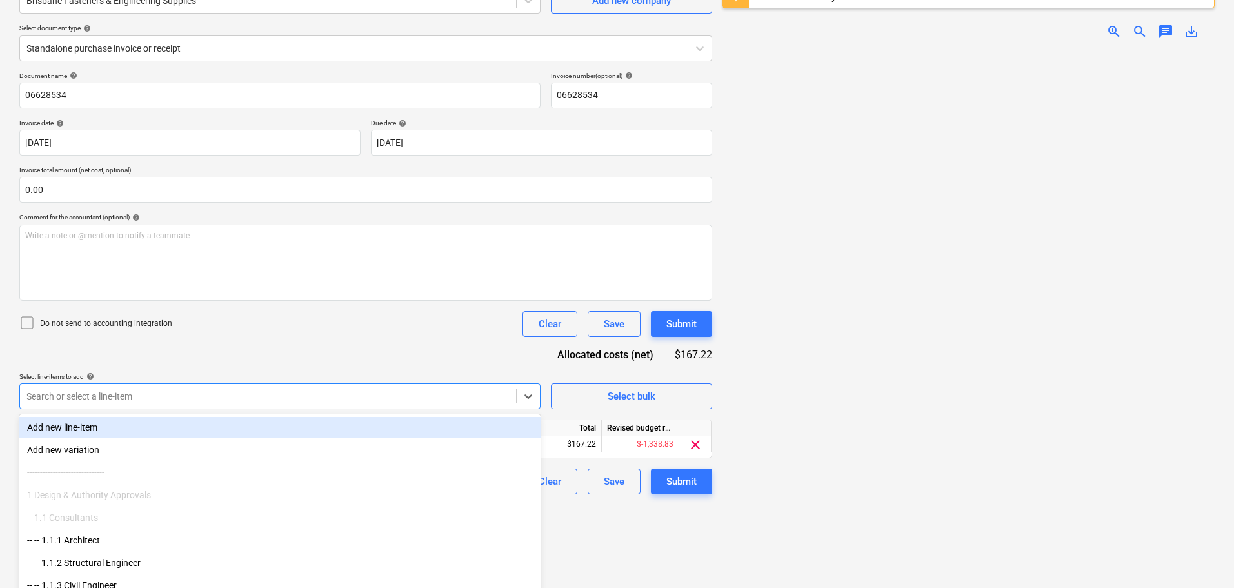
scroll to position [153, 0]
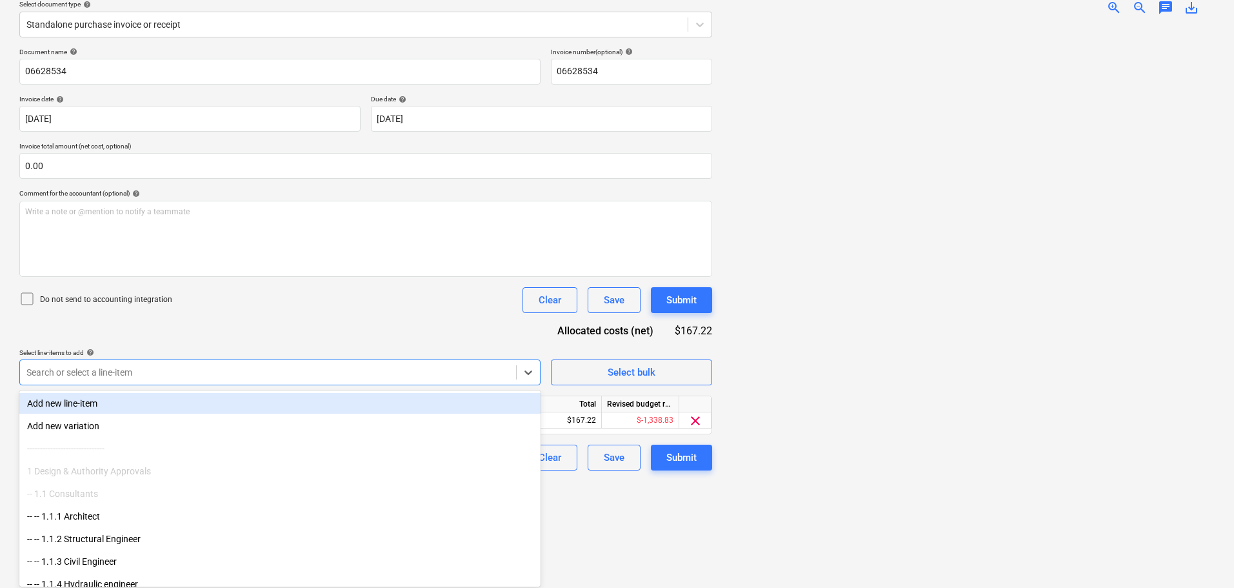
click at [341, 397] on body "Sales Projects Contacts Company Consolidated Invoices Inbox Approvals 1 format_…" at bounding box center [617, 141] width 1234 height 588
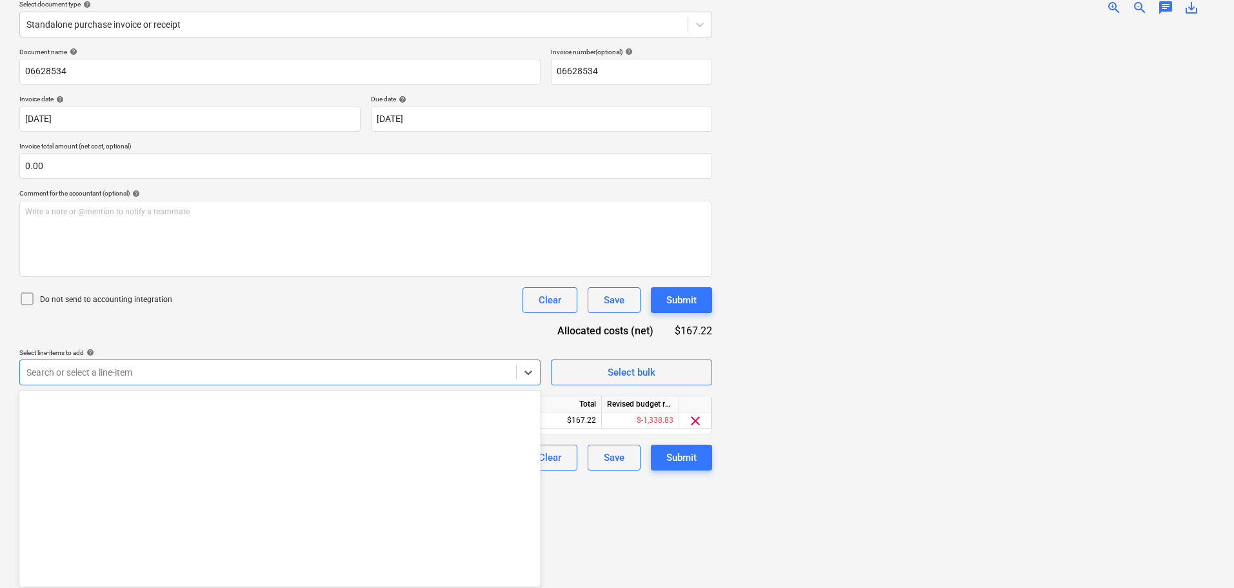
scroll to position [3894, 0]
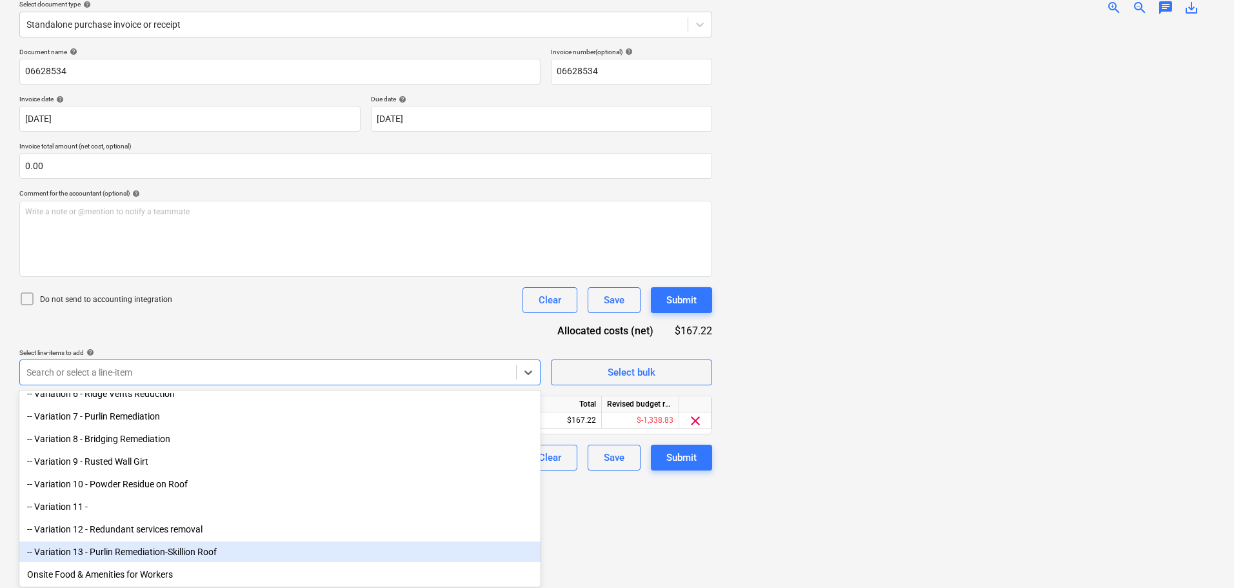
click at [272, 556] on div "-- Variation 13 - Purlin Remediation-Skillion Roof" at bounding box center [279, 551] width 521 height 21
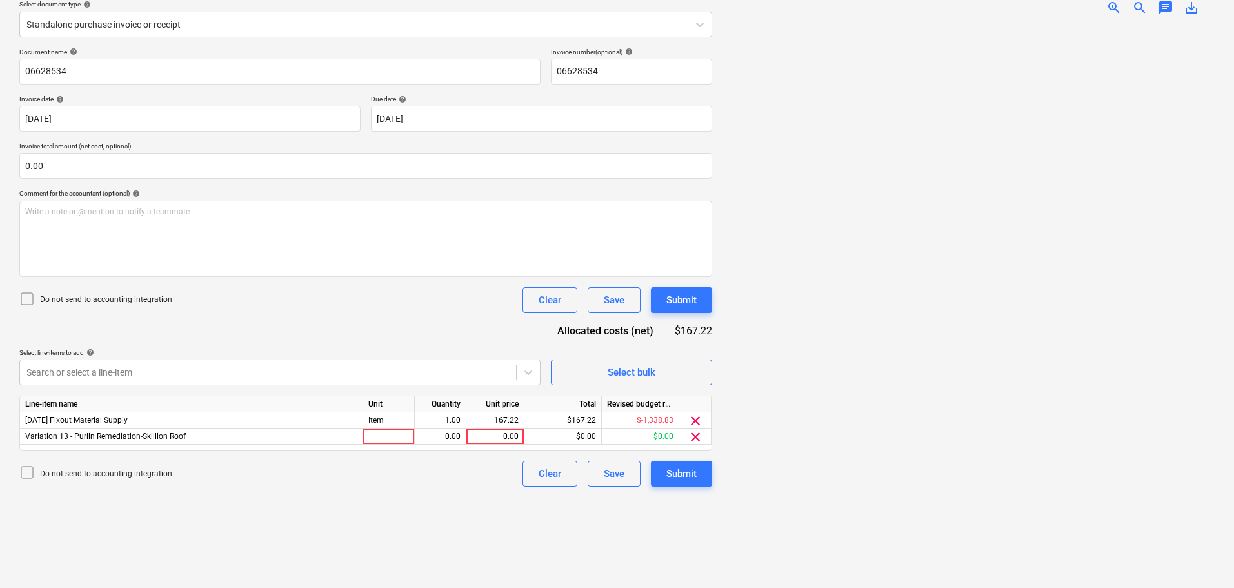
click at [683, 516] on div "Create new document Select company Brisbane Fasteners & Engineering Supplies Ad…" at bounding box center [365, 247] width 703 height 671
click at [397, 438] on div at bounding box center [389, 436] width 52 height 16
type input "Item"
click at [459, 438] on div "0.00" at bounding box center [440, 436] width 41 height 16
type input "1"
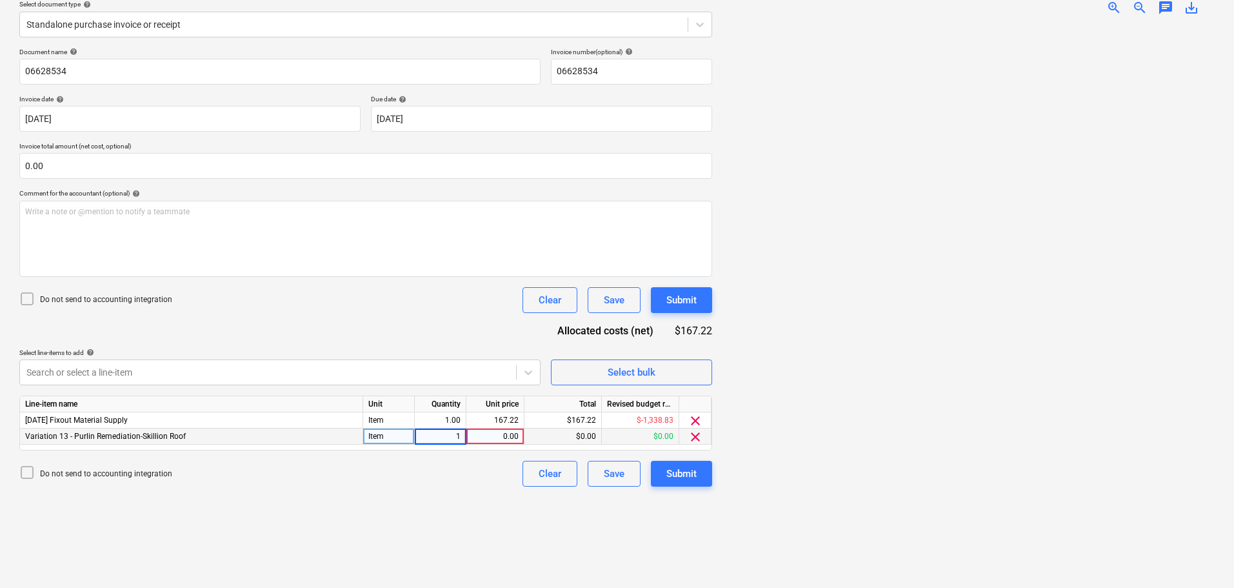
click at [486, 436] on div "0.00" at bounding box center [495, 436] width 47 height 16
type input "167.22"
click at [546, 440] on div "$0.00" at bounding box center [563, 436] width 77 height 16
click at [696, 423] on span "clear" at bounding box center [695, 420] width 15 height 15
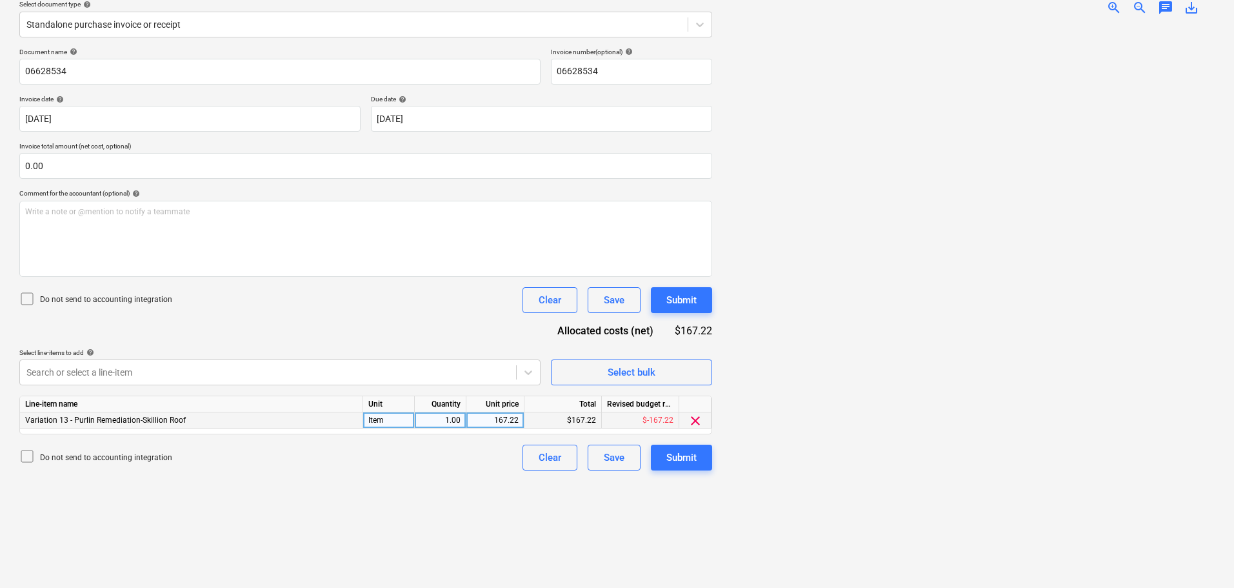
click at [99, 301] on p "Do not send to accounting integration" at bounding box center [106, 299] width 132 height 11
click at [26, 300] on icon at bounding box center [27, 299] width 8 height 6
click at [691, 461] on div "Submit" at bounding box center [681, 457] width 30 height 17
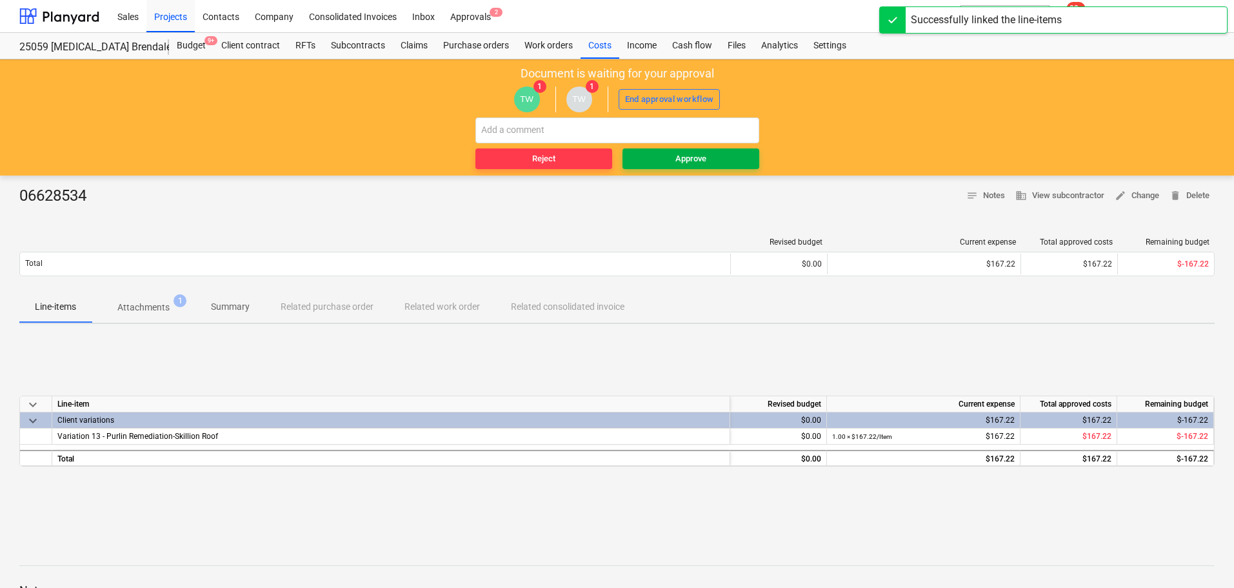
click at [729, 163] on span "Approve" at bounding box center [691, 159] width 126 height 15
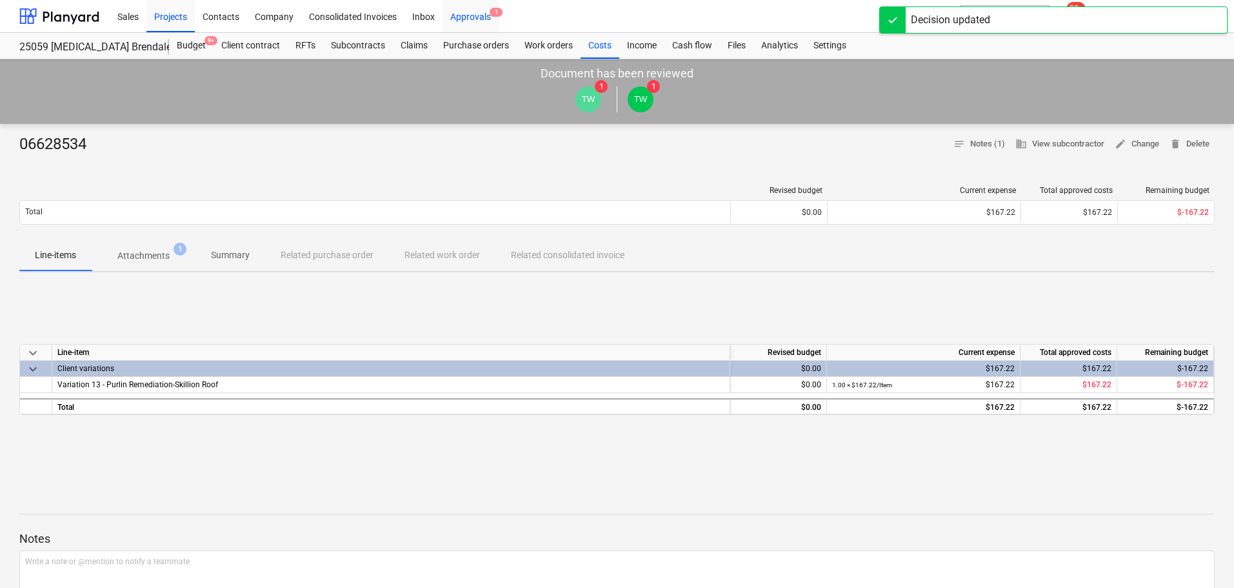
click at [468, 14] on div "Approvals 1" at bounding box center [471, 15] width 56 height 33
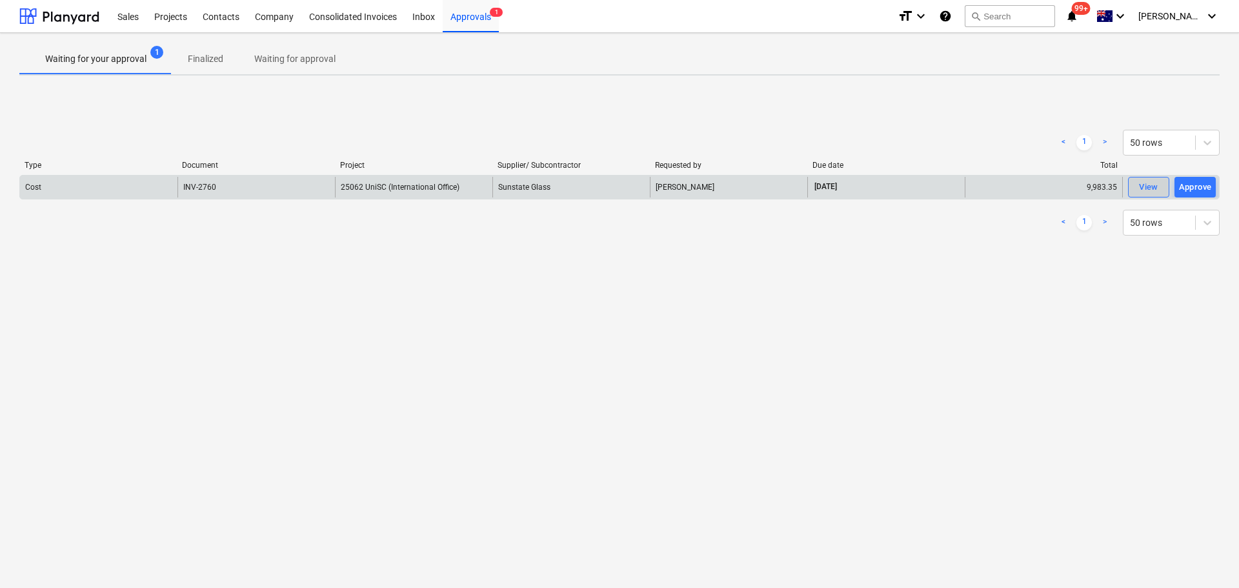
click at [1136, 188] on span "View" at bounding box center [1148, 187] width 28 height 15
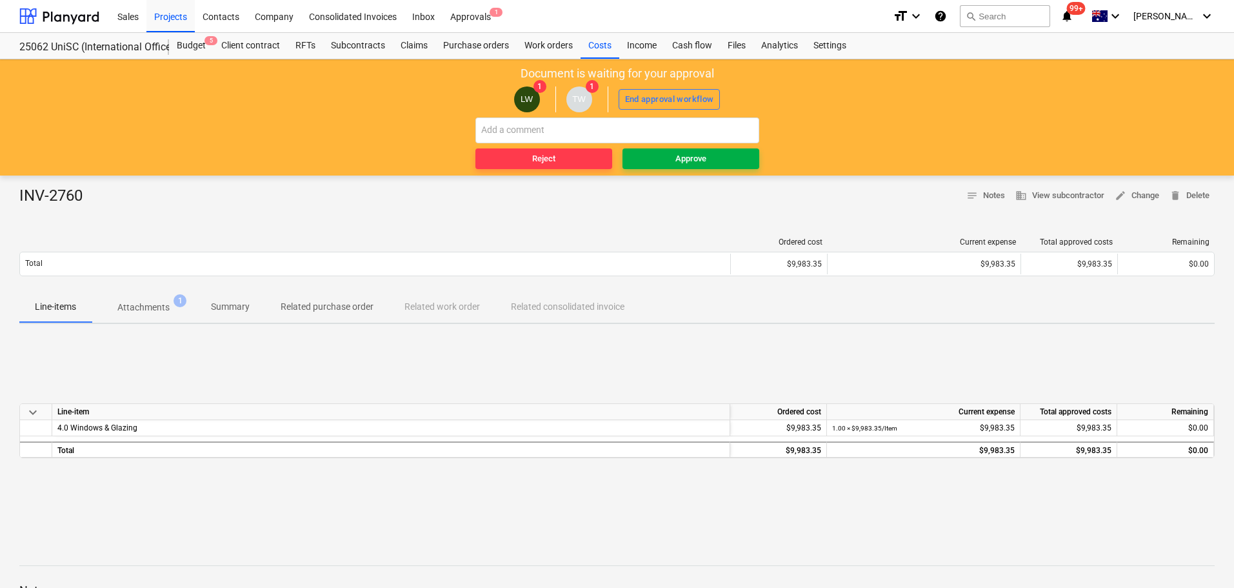
click at [708, 163] on span "Approve" at bounding box center [691, 159] width 126 height 15
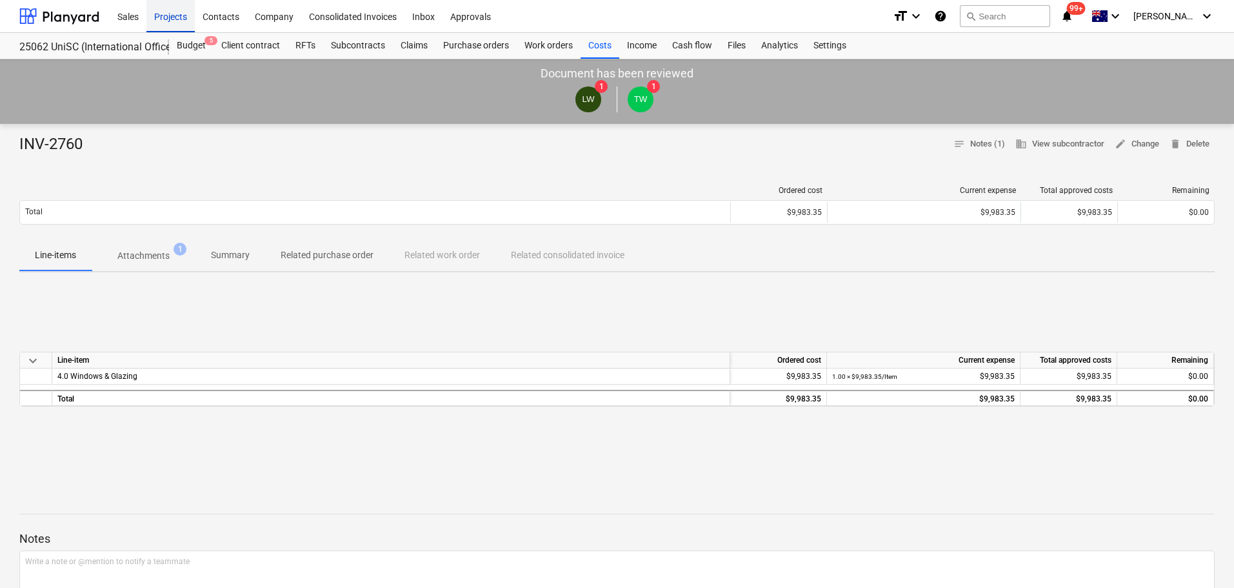
drag, startPoint x: 166, startPoint y: 12, endPoint x: 170, endPoint y: 21, distance: 9.8
click at [166, 12] on div "Projects" at bounding box center [170, 15] width 48 height 33
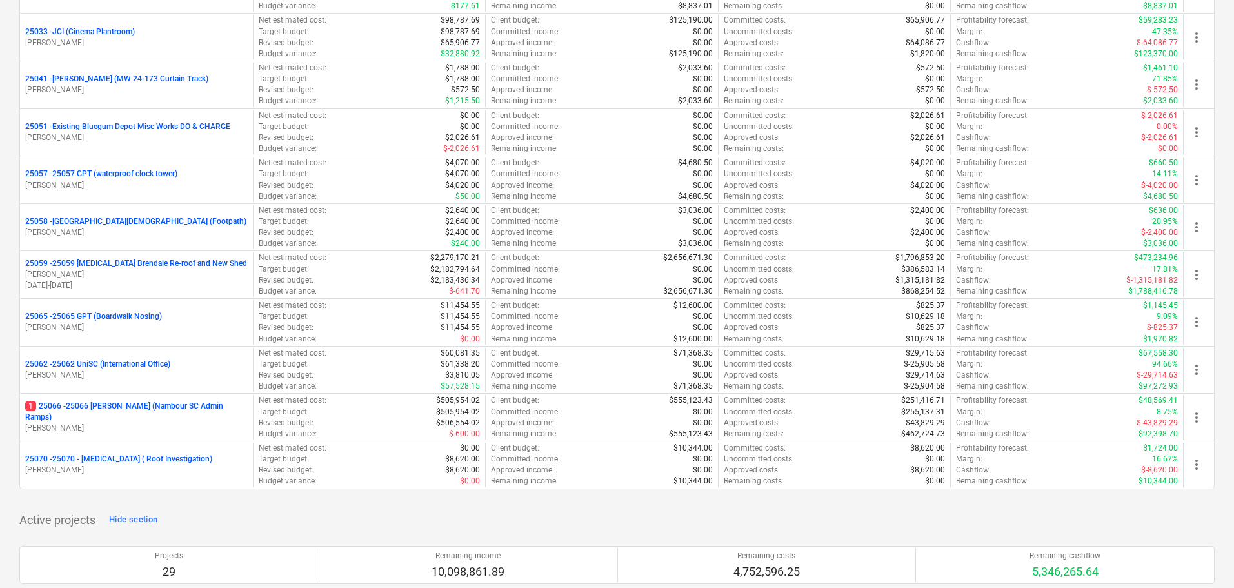
scroll to position [710, 0]
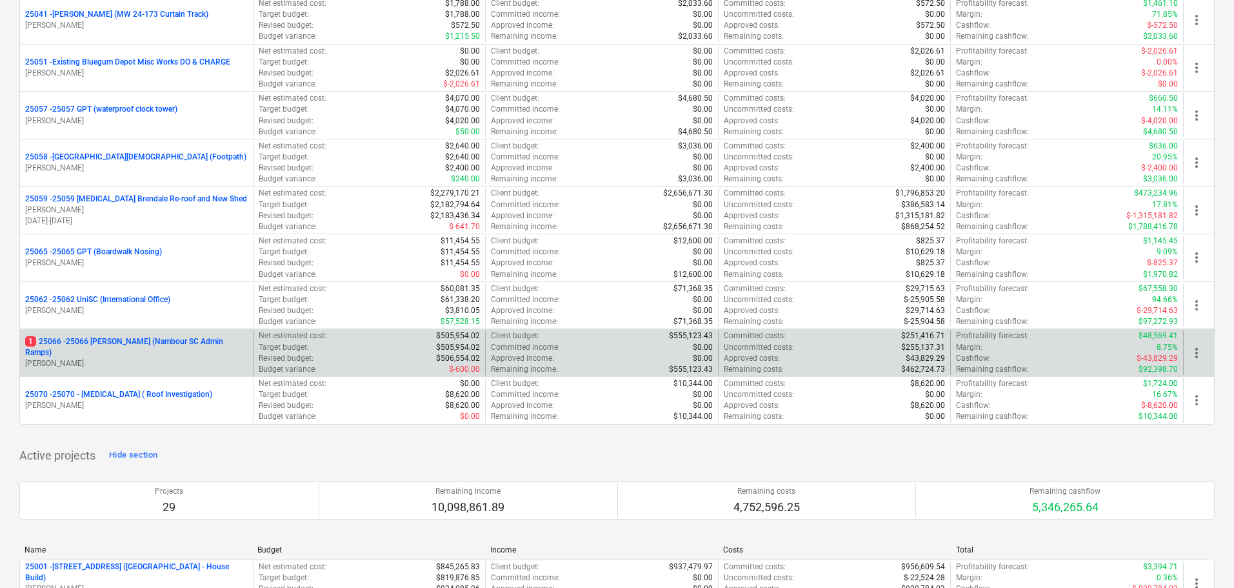
click at [191, 339] on div "1 25066 - 25066 [PERSON_NAME] (Nambour SC Admin Ramps) [PERSON_NAME]" at bounding box center [136, 352] width 233 height 45
click at [197, 348] on p "1 25066 - 25066 [PERSON_NAME] (Nambour SC Admin Ramps)" at bounding box center [136, 347] width 223 height 22
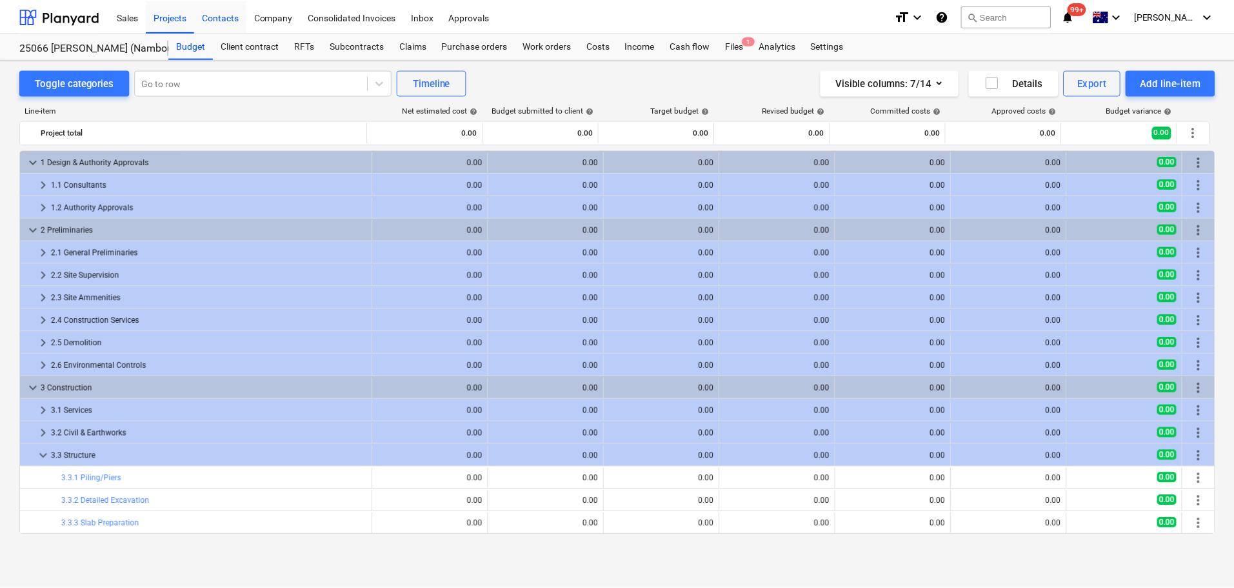
scroll to position [143, 0]
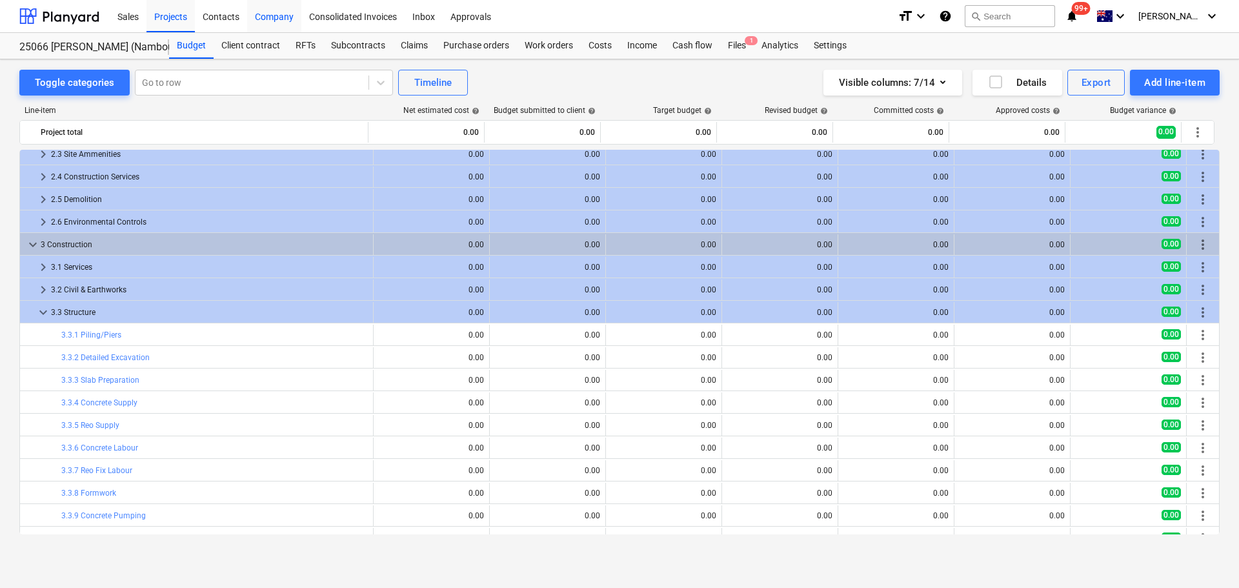
click at [280, 19] on div "Company" at bounding box center [274, 15] width 54 height 33
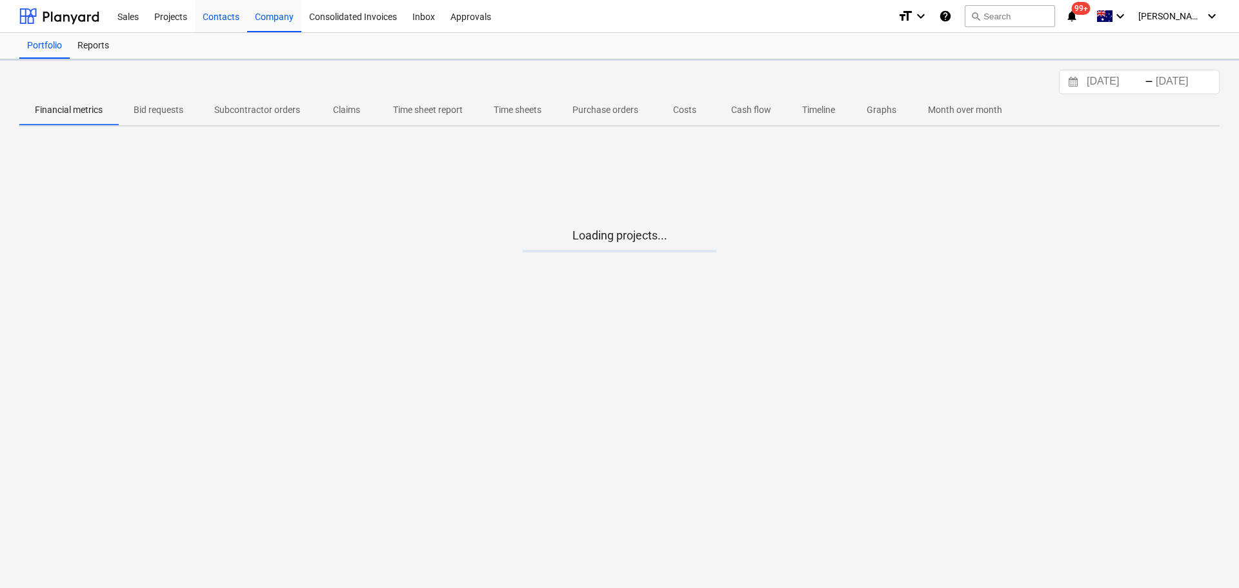
click at [223, 17] on div "Contacts" at bounding box center [221, 15] width 52 height 33
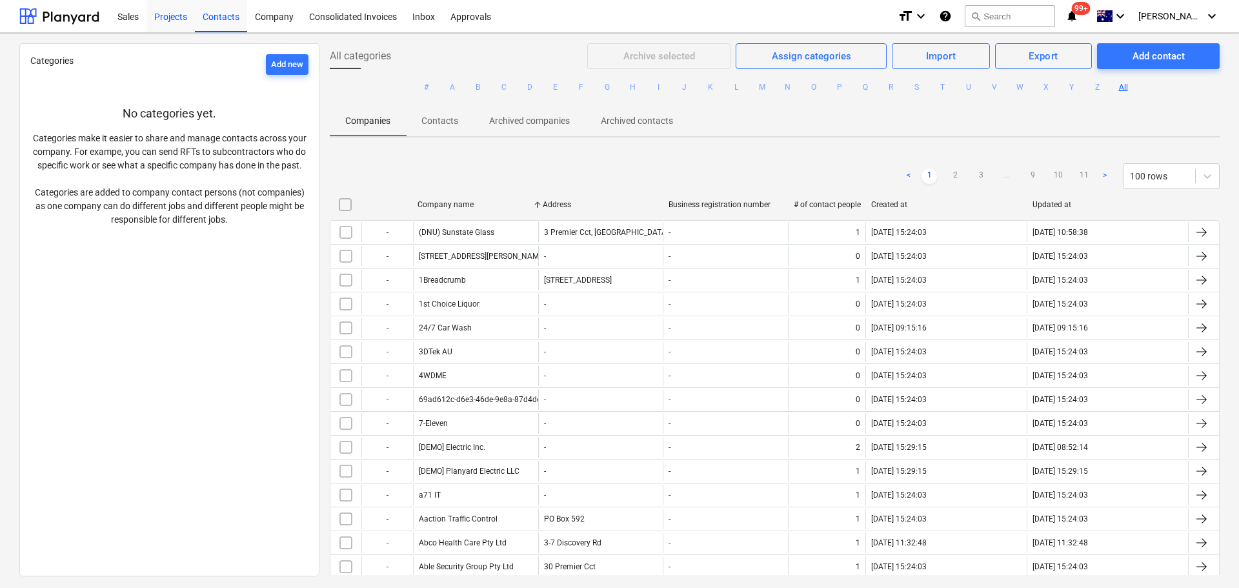
click at [159, 12] on div "Projects" at bounding box center [170, 15] width 48 height 33
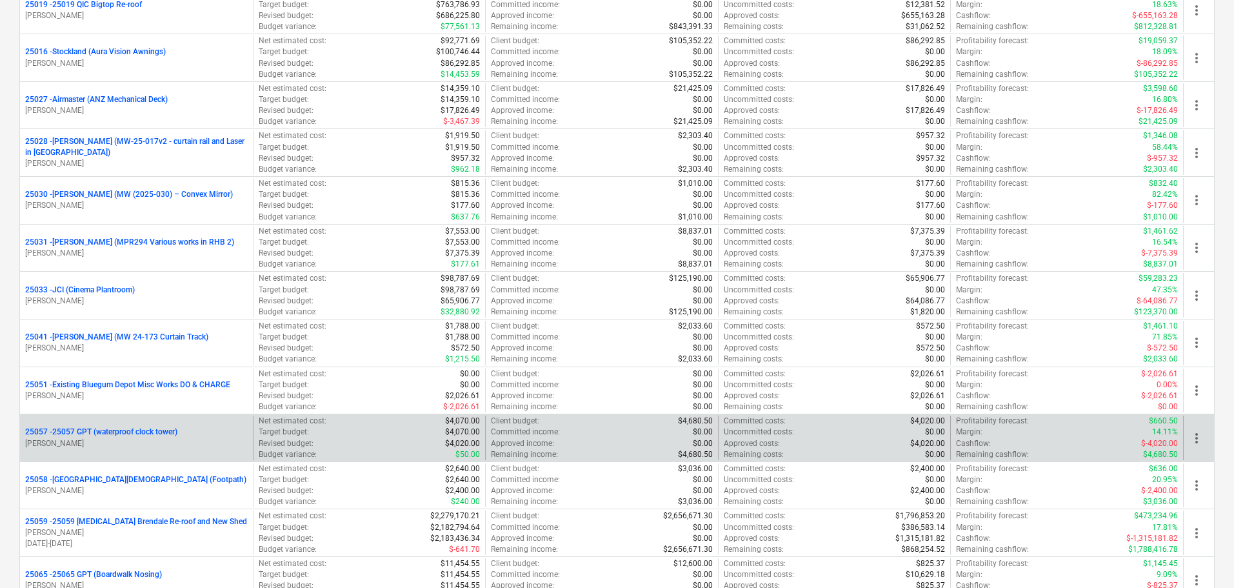
scroll to position [645, 0]
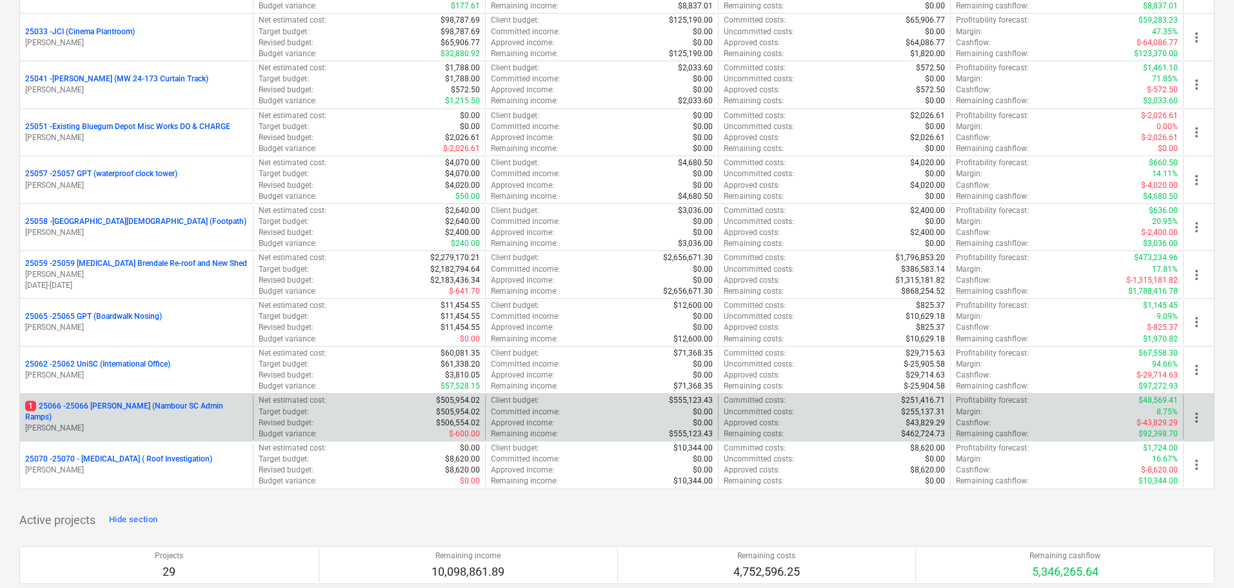
click at [108, 415] on p "1 25066 - 25066 [PERSON_NAME] (Nambour SC Admin Ramps)" at bounding box center [136, 412] width 223 height 22
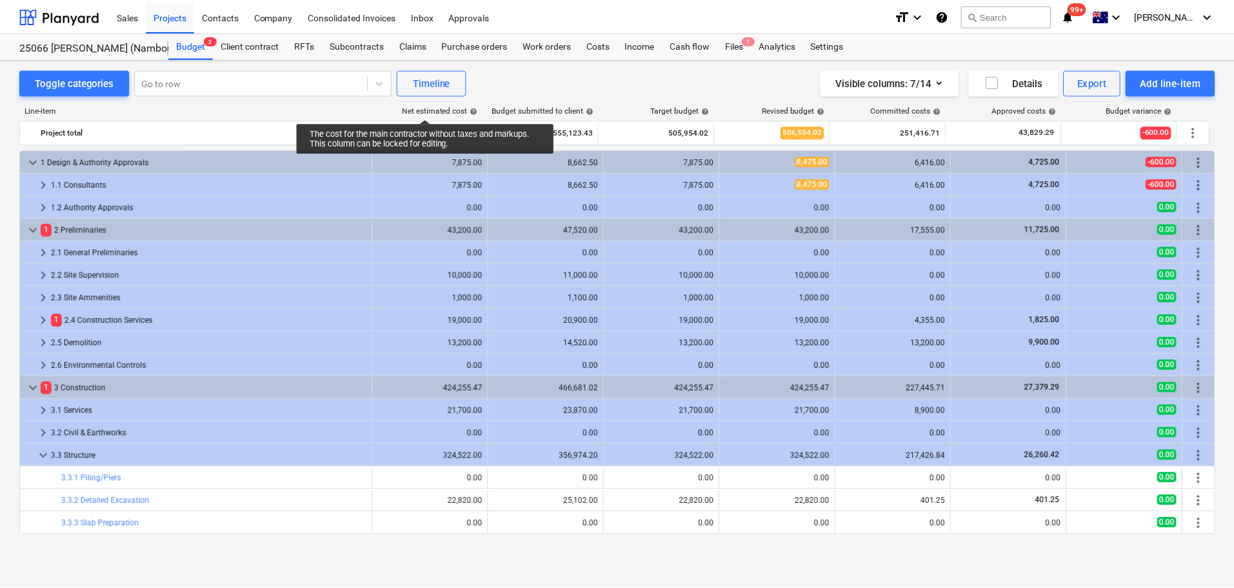
scroll to position [143, 0]
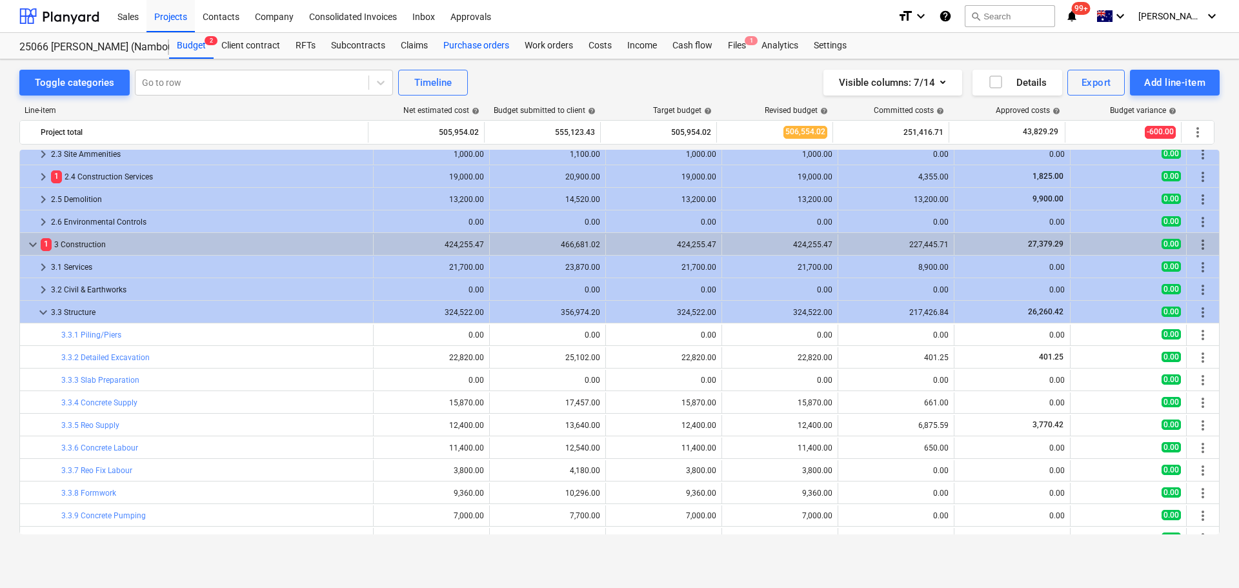
click at [487, 43] on div "Purchase orders" at bounding box center [476, 46] width 81 height 26
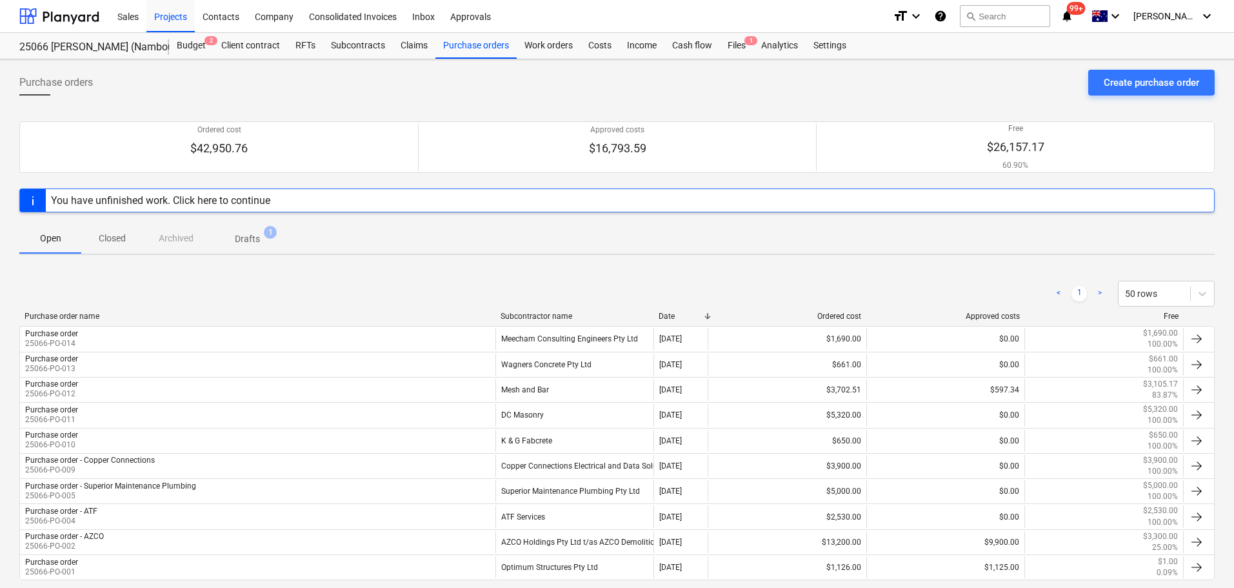
scroll to position [65, 0]
